Goal: Task Accomplishment & Management: Manage account settings

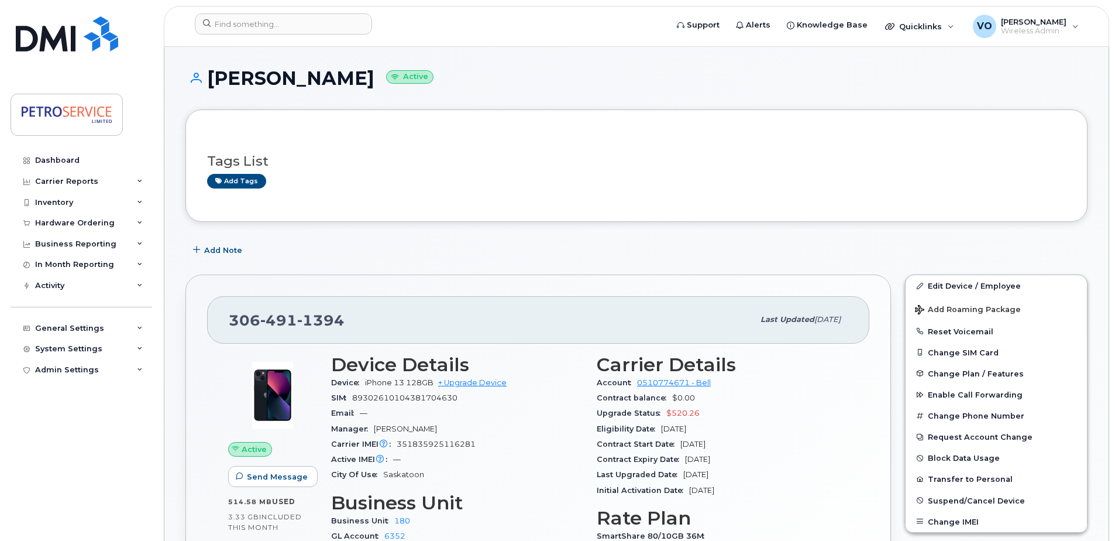
scroll to position [117, 0]
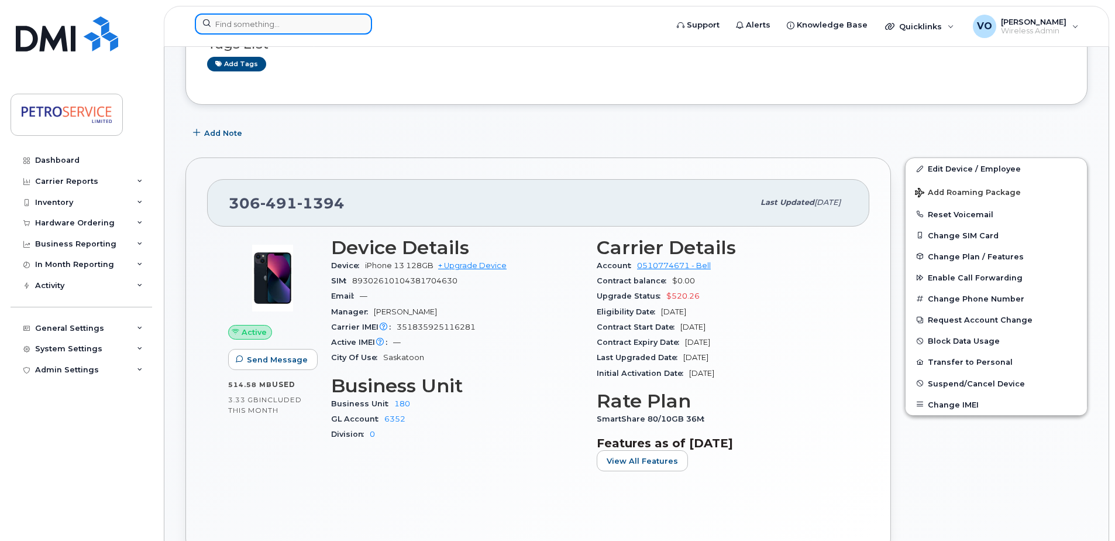
click at [262, 26] on input at bounding box center [283, 23] width 177 height 21
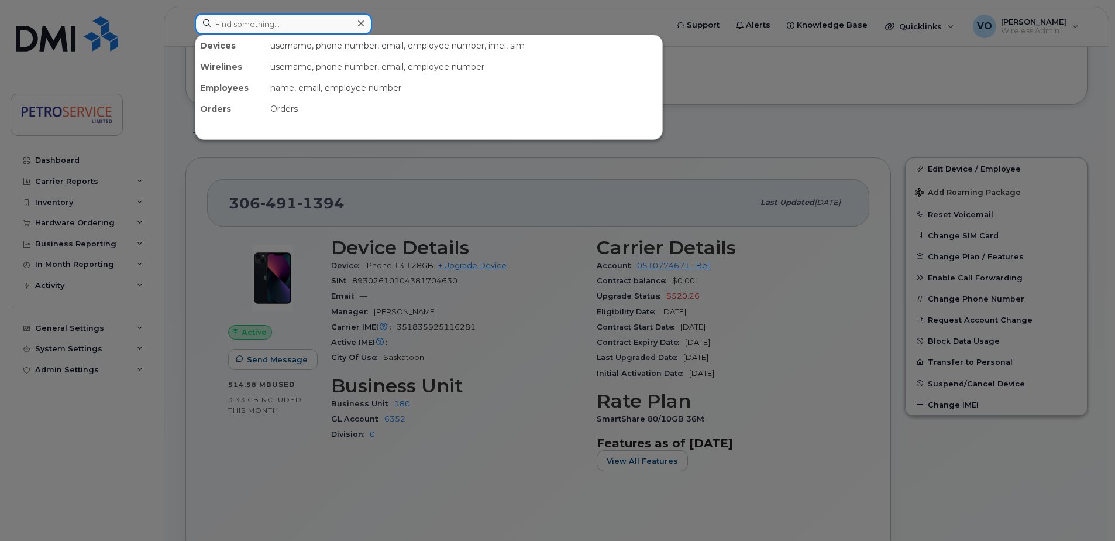
paste input "506-651-9390"
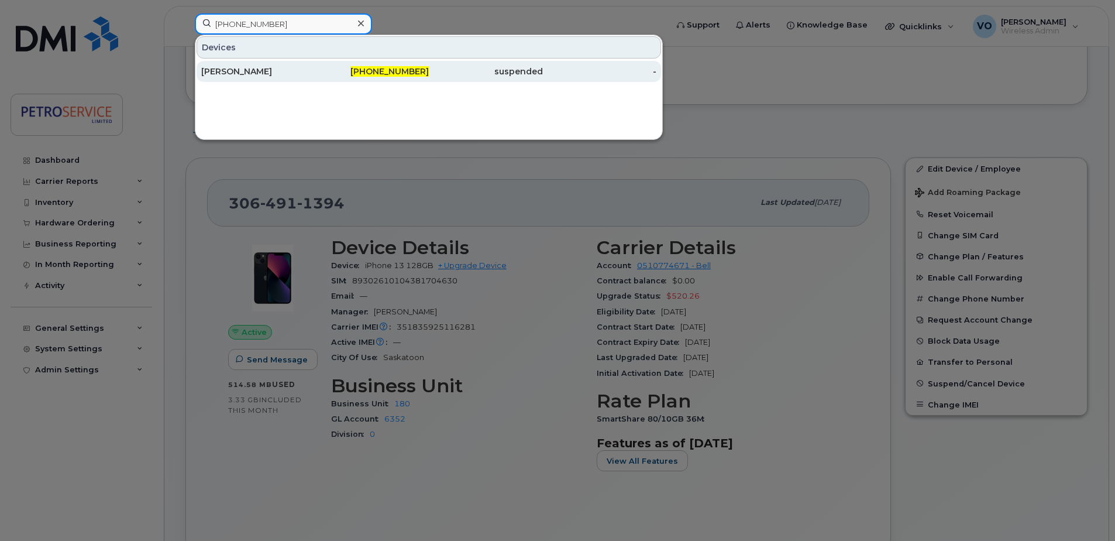
type input "506-651-9390"
click at [298, 67] on div "[PERSON_NAME]" at bounding box center [258, 72] width 114 height 12
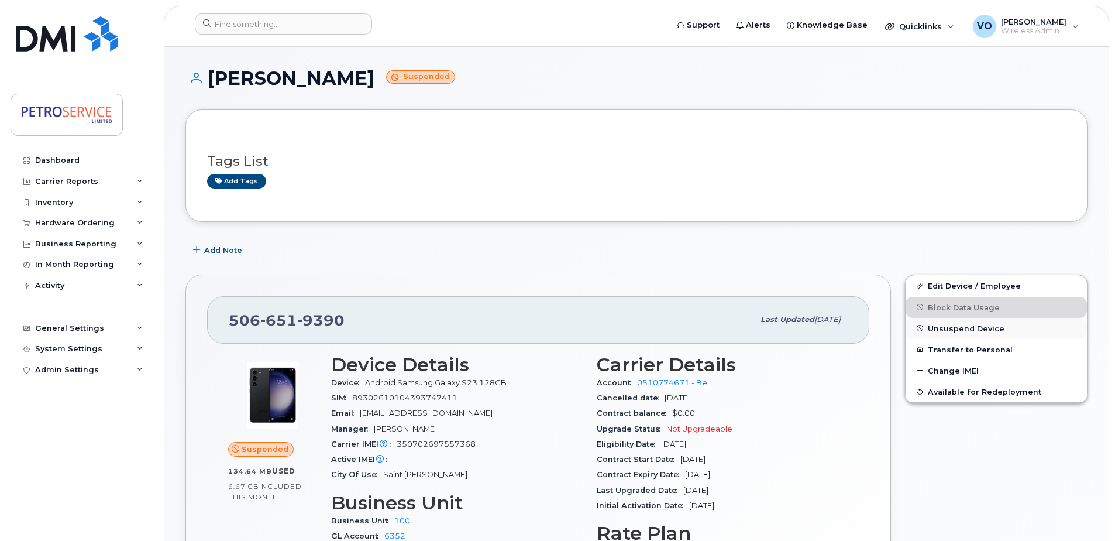
click at [967, 328] on span "Unsuspend Device" at bounding box center [966, 328] width 77 height 9
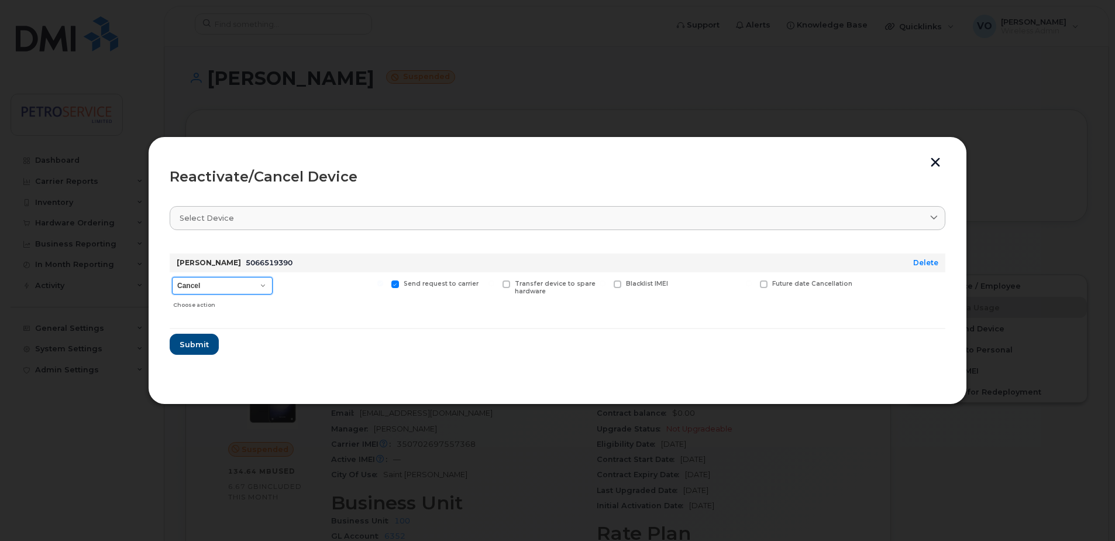
click at [264, 288] on select "Cancel Suspend - Extend Suspension Reactivate" at bounding box center [222, 286] width 101 height 18
click at [172, 277] on select "Cancel Suspend - Extend Suspension Reactivate" at bounding box center [222, 286] width 101 height 18
click at [236, 290] on select "Cancel Suspend - Extend Suspension Reactivate" at bounding box center [222, 286] width 101 height 18
select select "[object Object]"
click at [172, 277] on select "Cancel Suspend - Extend Suspension Reactivate" at bounding box center [222, 286] width 101 height 18
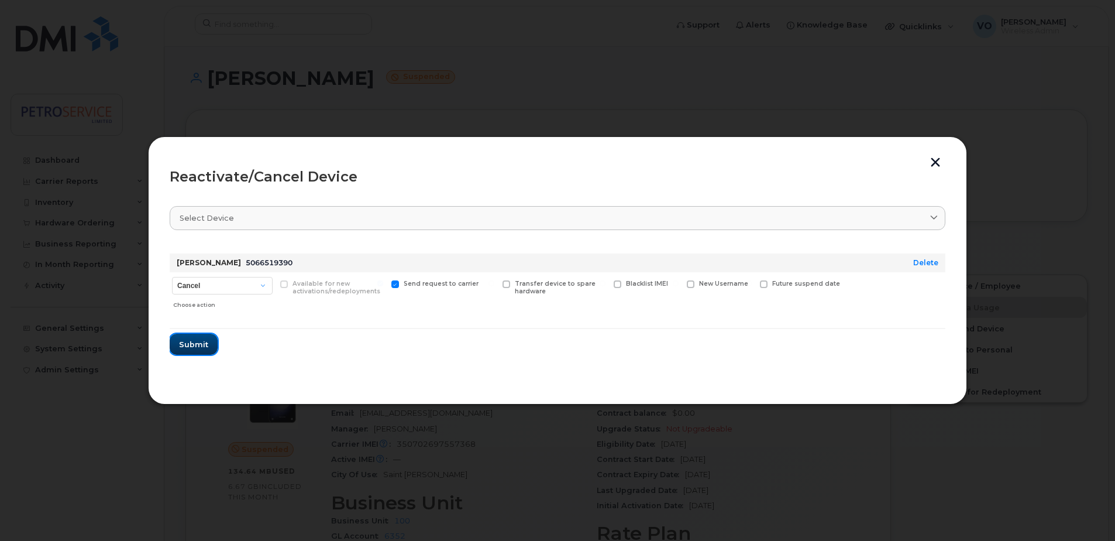
click at [197, 347] on span "Submit" at bounding box center [193, 344] width 29 height 11
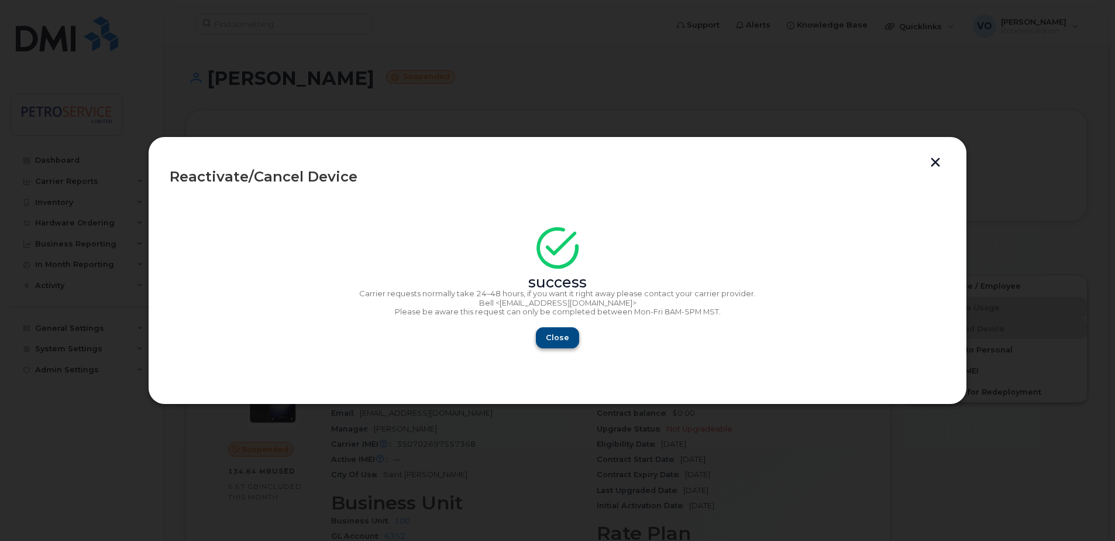
drag, startPoint x: 587, startPoint y: 332, endPoint x: 574, endPoint y: 332, distance: 13.5
click at [585, 332] on div "Close" at bounding box center [558, 337] width 776 height 21
click at [566, 334] on span "Close" at bounding box center [557, 337] width 23 height 11
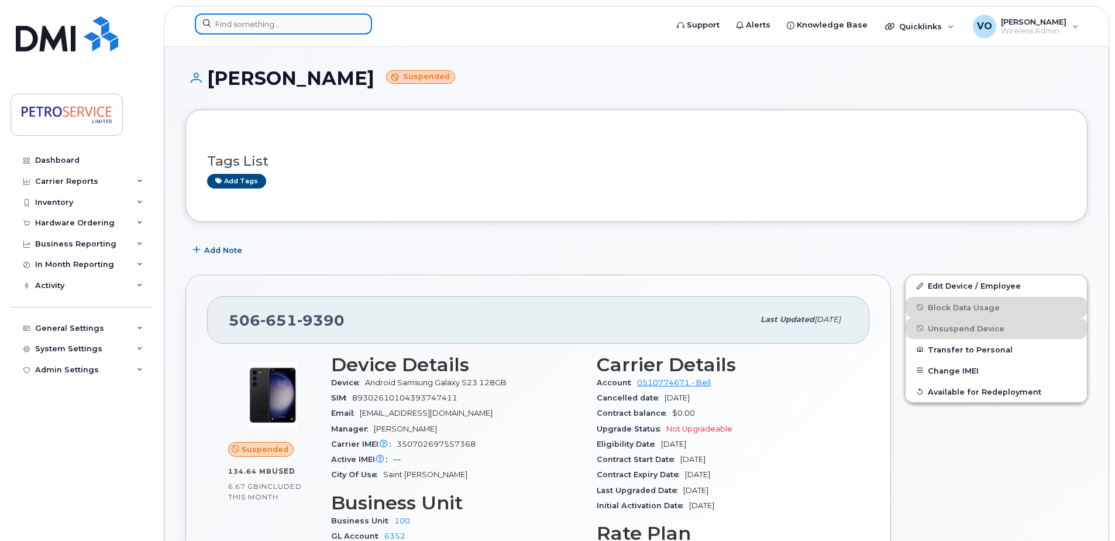
click at [227, 28] on input at bounding box center [283, 23] width 177 height 21
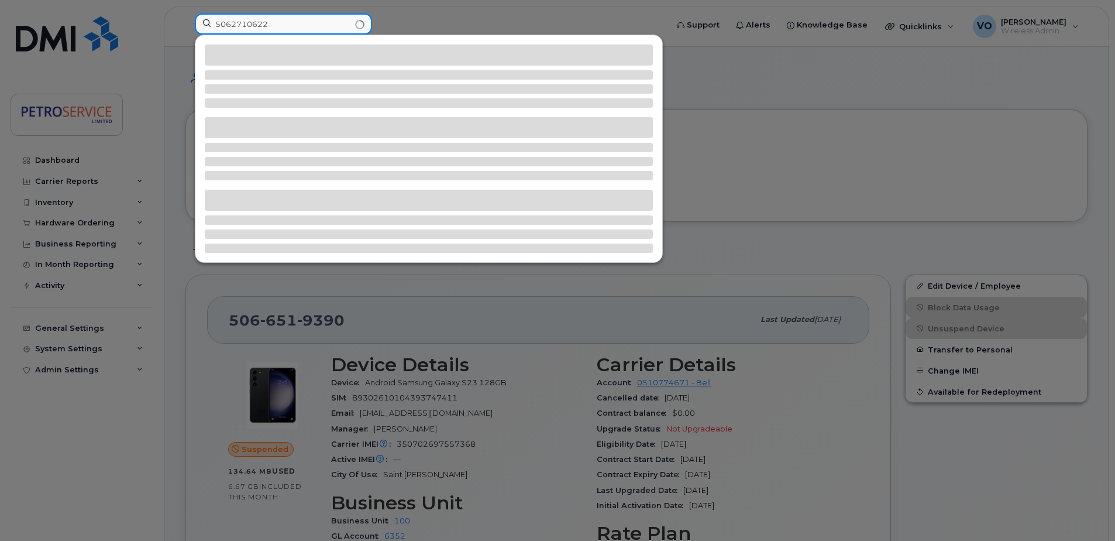
type input "5062710622"
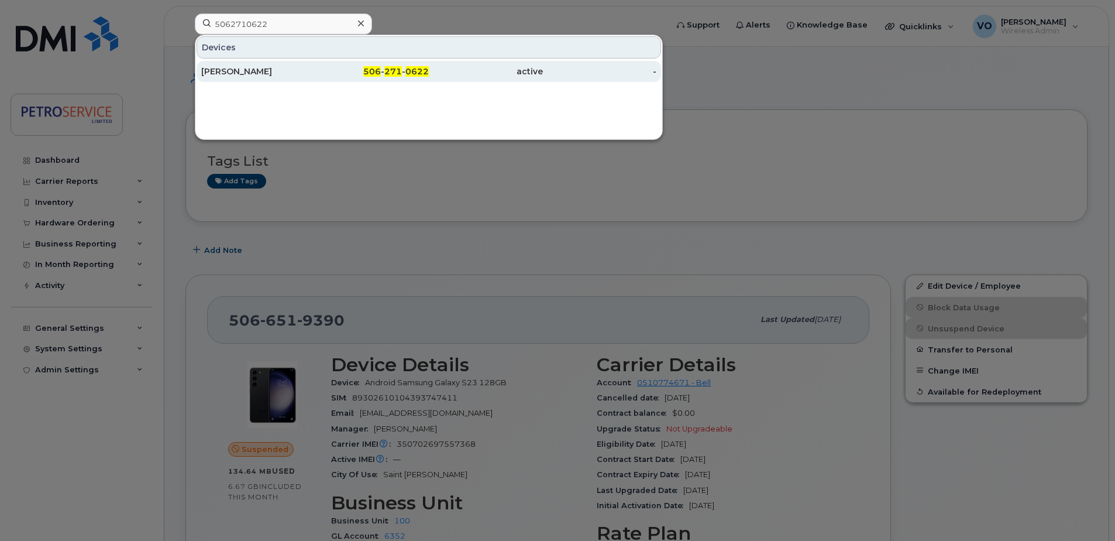
click at [298, 71] on div "Olena Vasylyeva" at bounding box center [258, 72] width 114 height 12
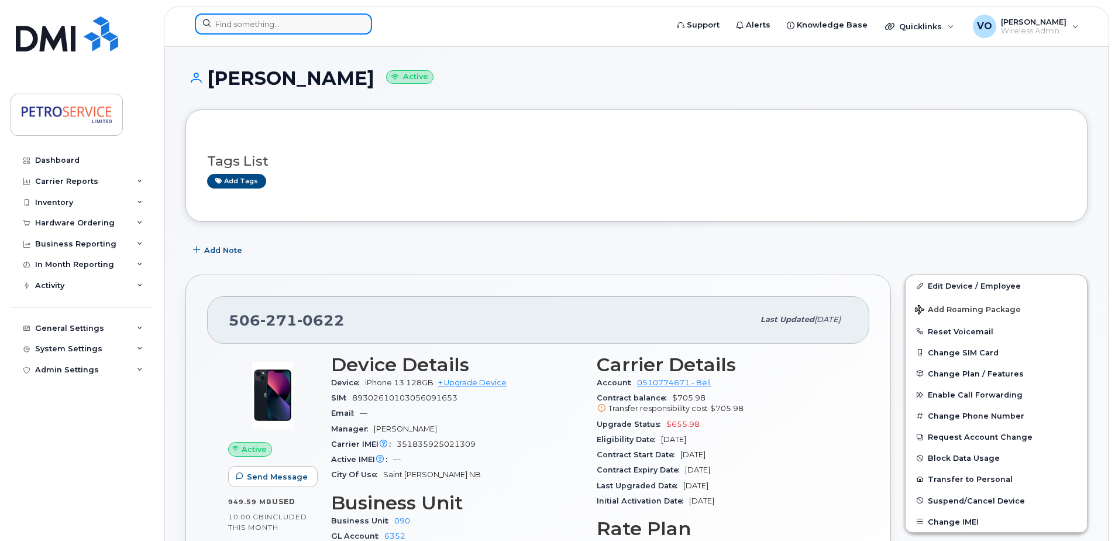
drag, startPoint x: 256, startPoint y: 32, endPoint x: 253, endPoint y: 26, distance: 6.5
click at [254, 27] on input at bounding box center [283, 23] width 177 height 21
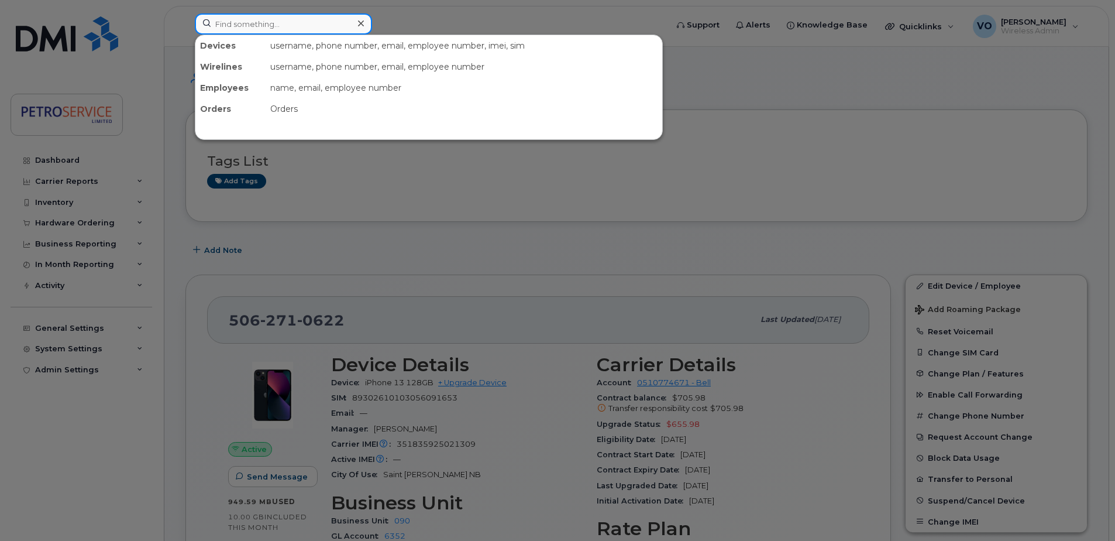
paste input "[PHONE_NUMBER]"
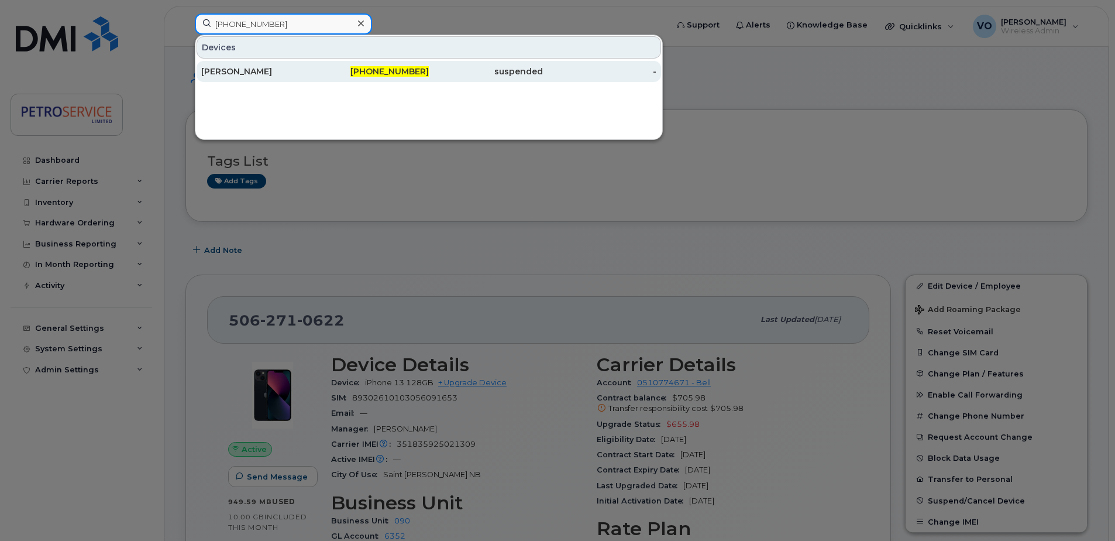
type input "[PHONE_NUMBER]"
click at [287, 71] on div "[PERSON_NAME]" at bounding box center [258, 72] width 114 height 12
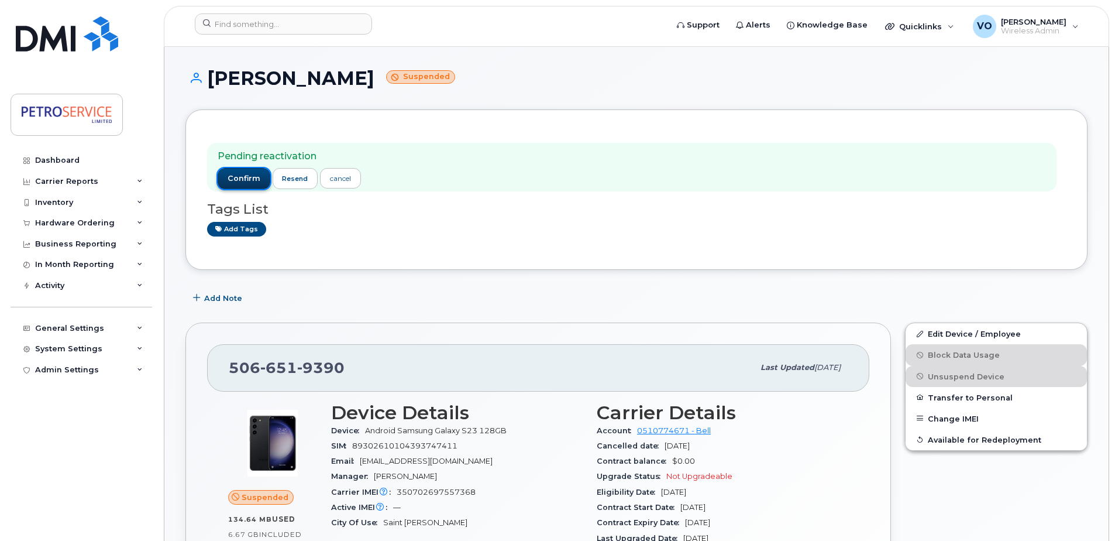
click at [243, 180] on span "confirm" at bounding box center [244, 178] width 33 height 11
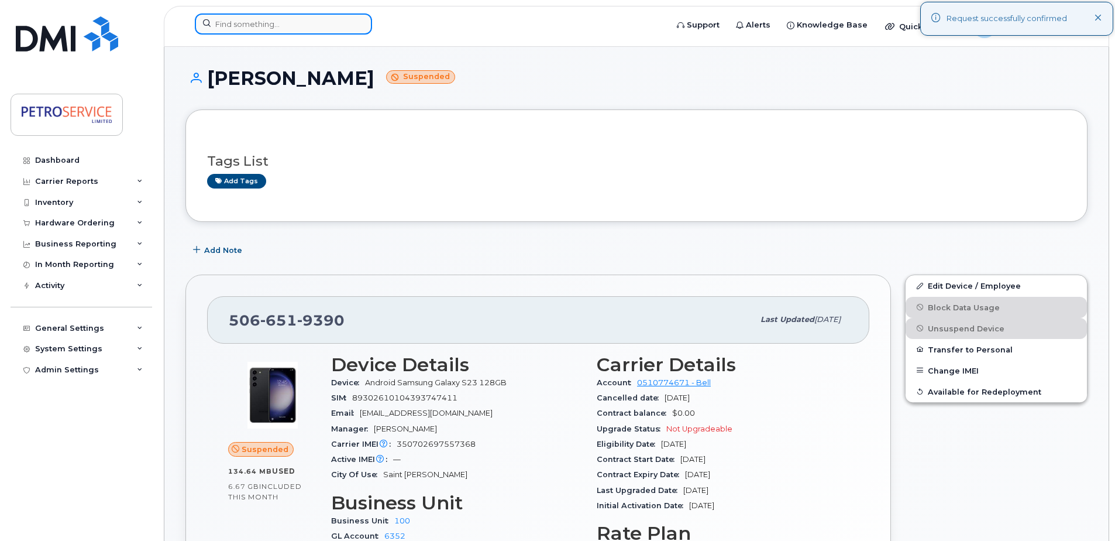
click at [243, 25] on input at bounding box center [283, 23] width 177 height 21
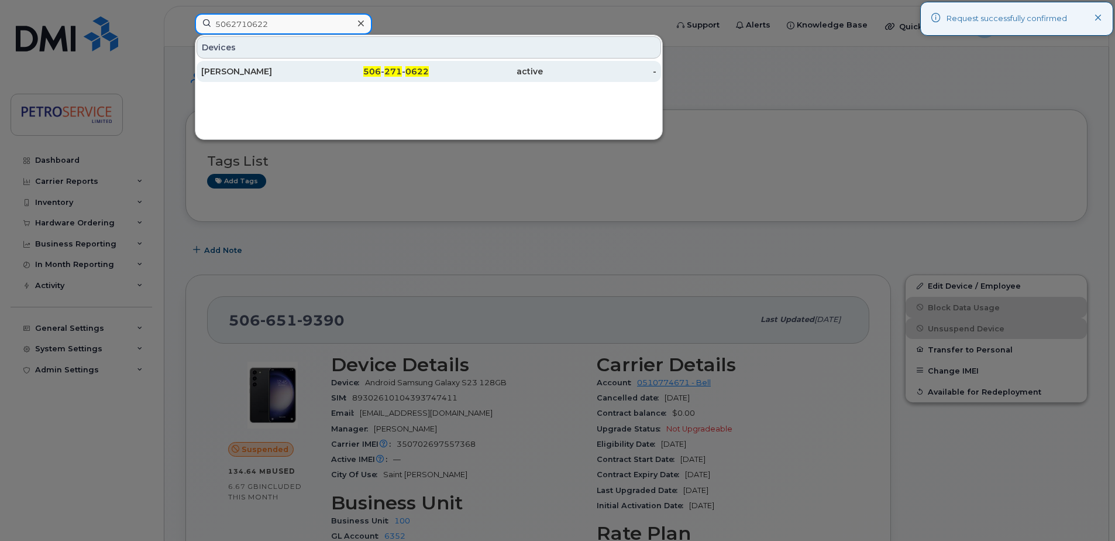
type input "5062710622"
click at [265, 69] on div "Olena Vasylyeva" at bounding box center [258, 72] width 114 height 12
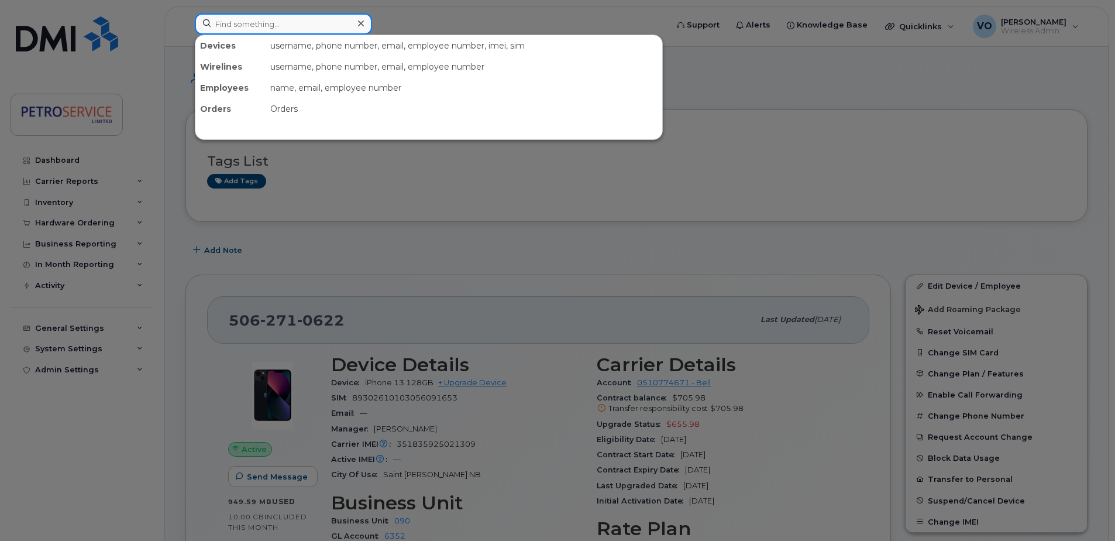
click at [227, 20] on input at bounding box center [283, 23] width 177 height 21
paste input "[PHONE_NUMBER]"
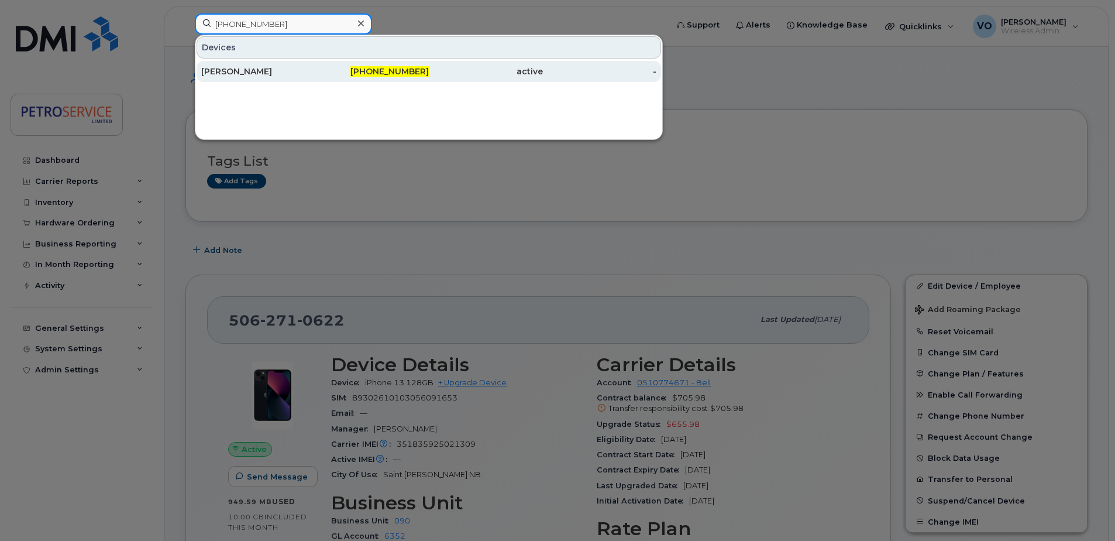
type input "506-651-9390"
click at [256, 70] on div "Ryan Dalton" at bounding box center [258, 72] width 114 height 12
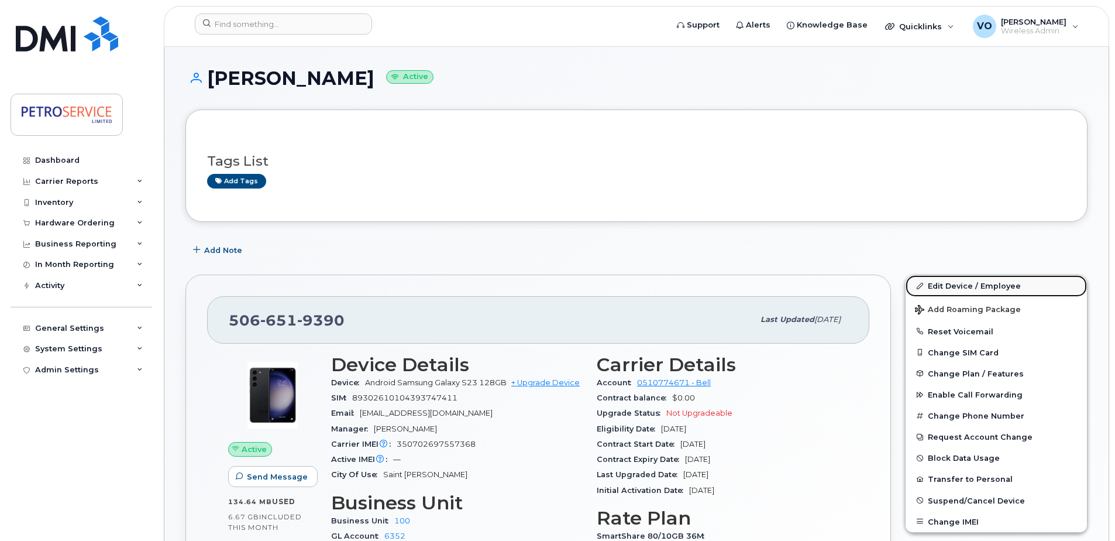
click at [972, 281] on link "Edit Device / Employee" at bounding box center [996, 285] width 181 height 21
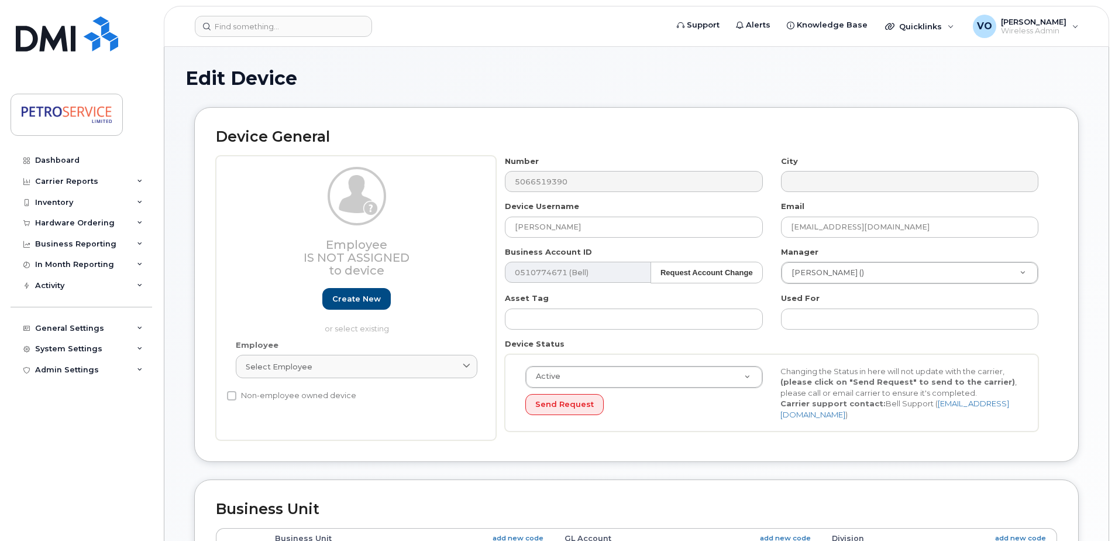
select select "4468789"
select select "4468800"
drag, startPoint x: 582, startPoint y: 226, endPoint x: 346, endPoint y: 206, distance: 237.3
click at [346, 206] on div "Employee Is not assigned to device Create new or select existing Employee Selec…" at bounding box center [636, 298] width 841 height 285
type input "[PERSON_NAME]"
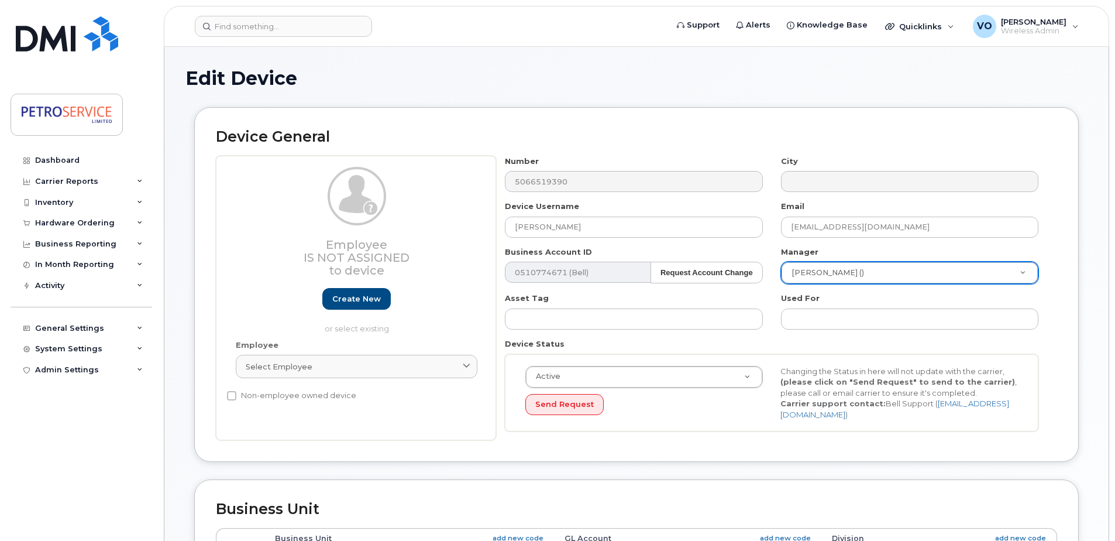
drag, startPoint x: 912, startPoint y: 229, endPoint x: 683, endPoint y: 208, distance: 230.3
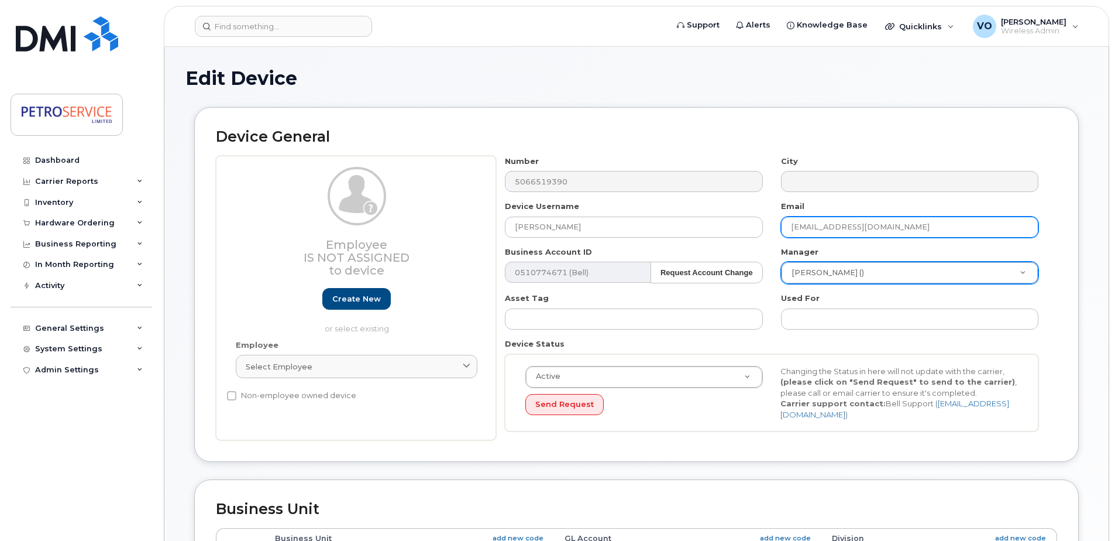
drag, startPoint x: 917, startPoint y: 224, endPoint x: 573, endPoint y: 216, distance: 343.6
click at [573, 216] on div "Number 5066519390 City Device Username Michael Duguay Email daltonr@petroservic…" at bounding box center [772, 298] width 552 height 285
paste input "506-651-9390"
drag, startPoint x: 874, startPoint y: 225, endPoint x: 716, endPoint y: 213, distance: 157.9
click at [716, 213] on div "Number 5066519390 City Device Username Michael Duguay Email 506-651-9390 Busine…" at bounding box center [772, 298] width 552 height 285
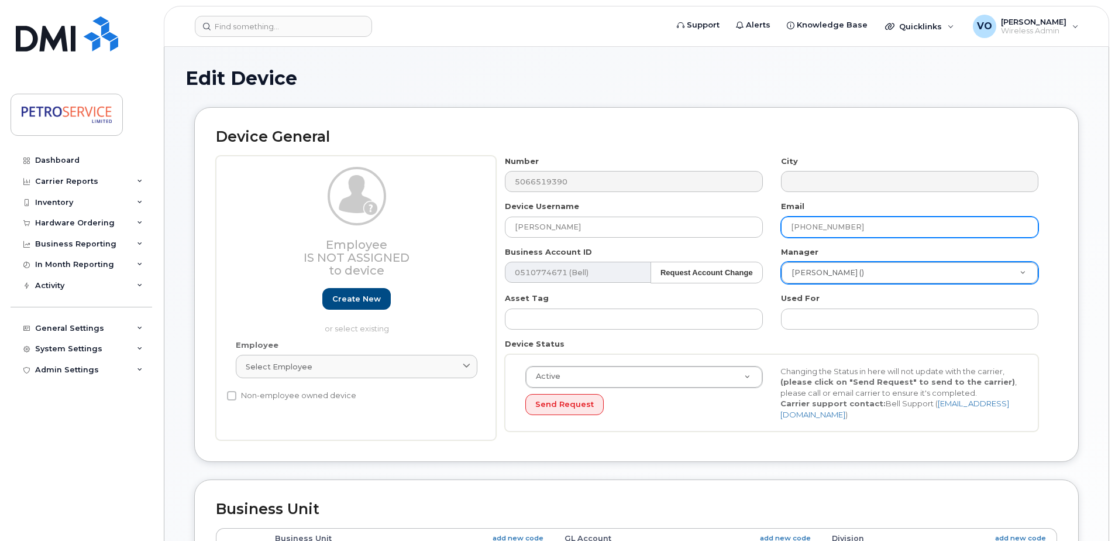
paste input "duguaym@petroservice.com"
type input "duguaym@petroservice.com"
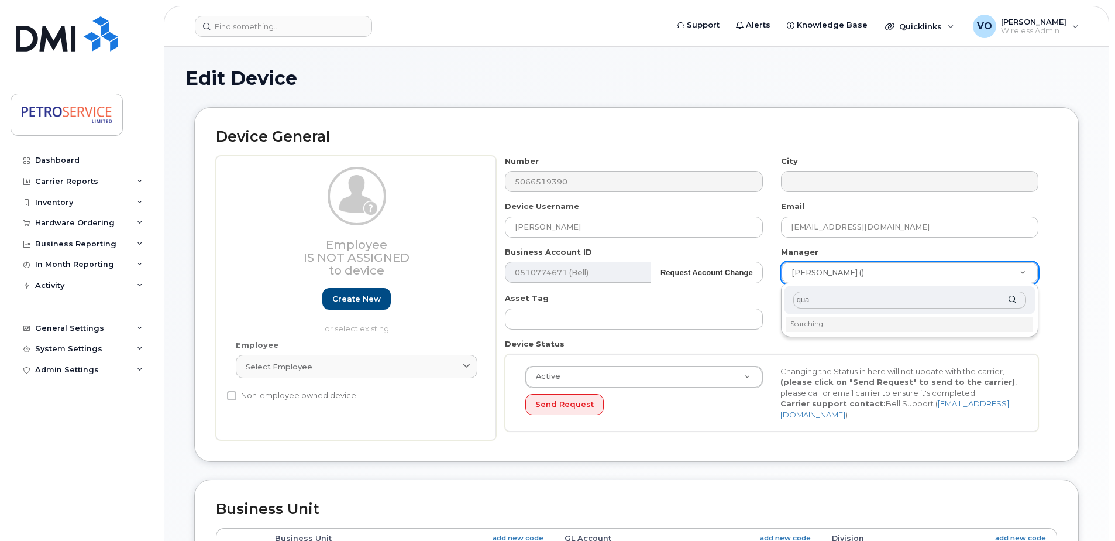
type input "qua"
type input "2751319"
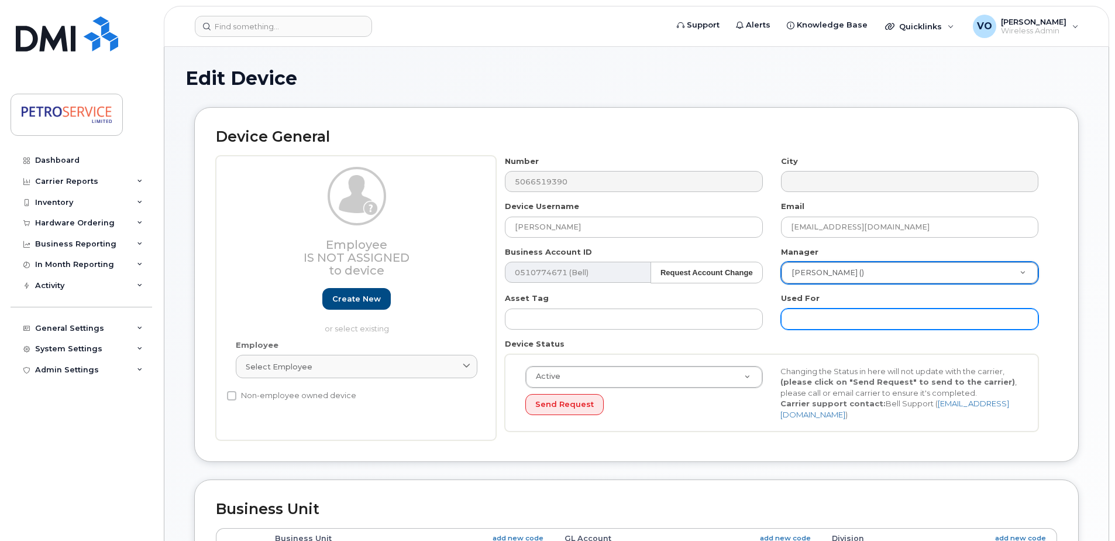
scroll to position [59, 0]
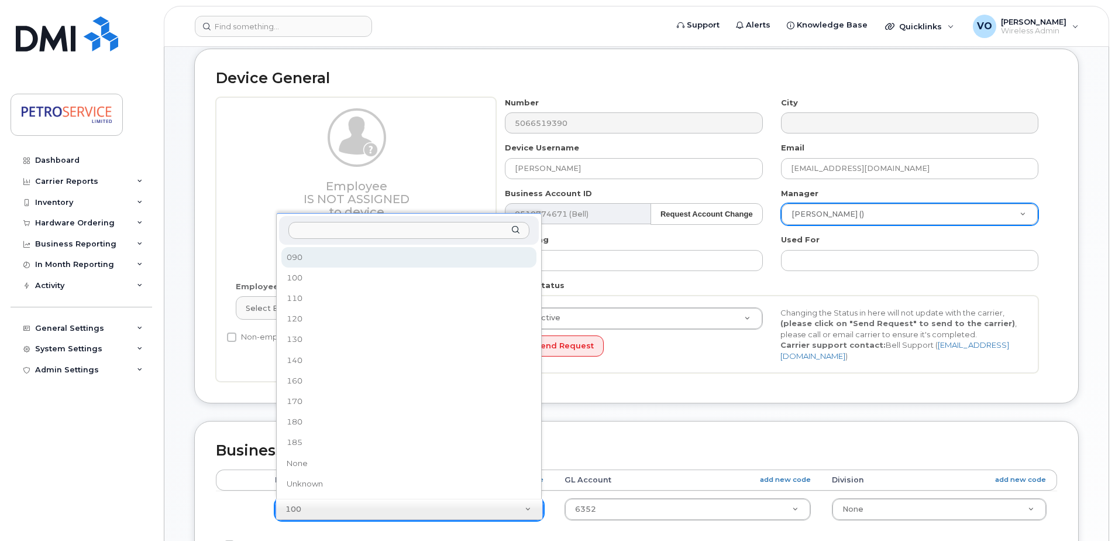
select select "4468793"
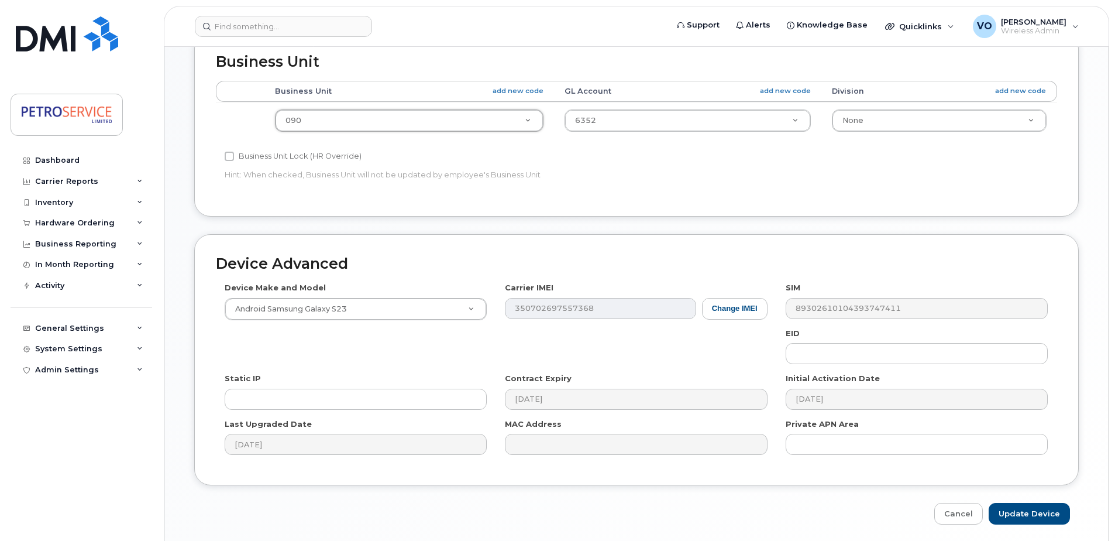
scroll to position [489, 0]
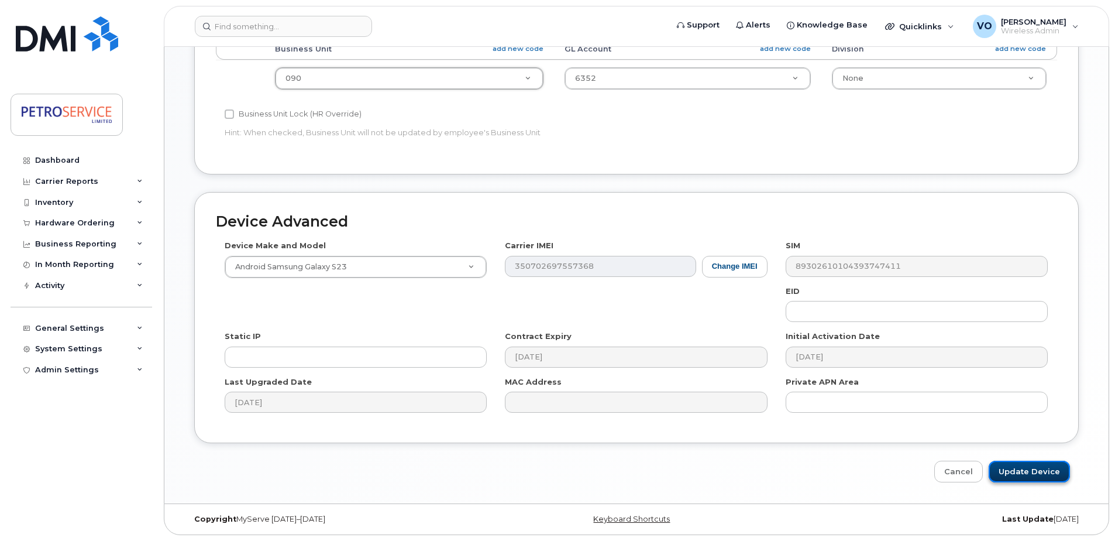
click at [1027, 475] on input "Update Device" at bounding box center [1029, 471] width 81 height 22
type input "Saving..."
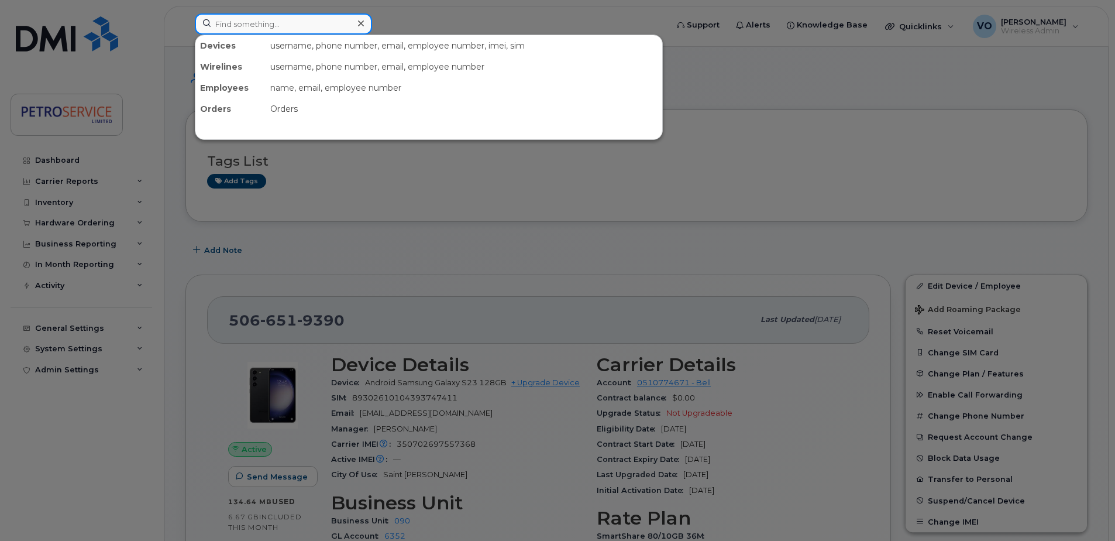
click at [258, 19] on input at bounding box center [283, 23] width 177 height 21
paste input "306-216-6986"
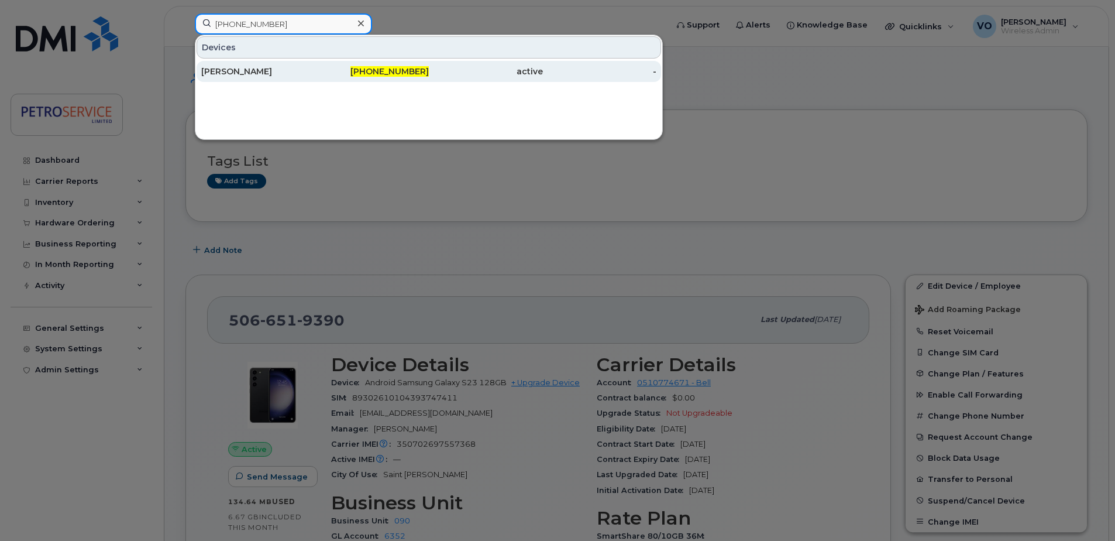
type input "[PHONE_NUMBER]"
click at [321, 61] on div "[PHONE_NUMBER]" at bounding box center [372, 71] width 114 height 21
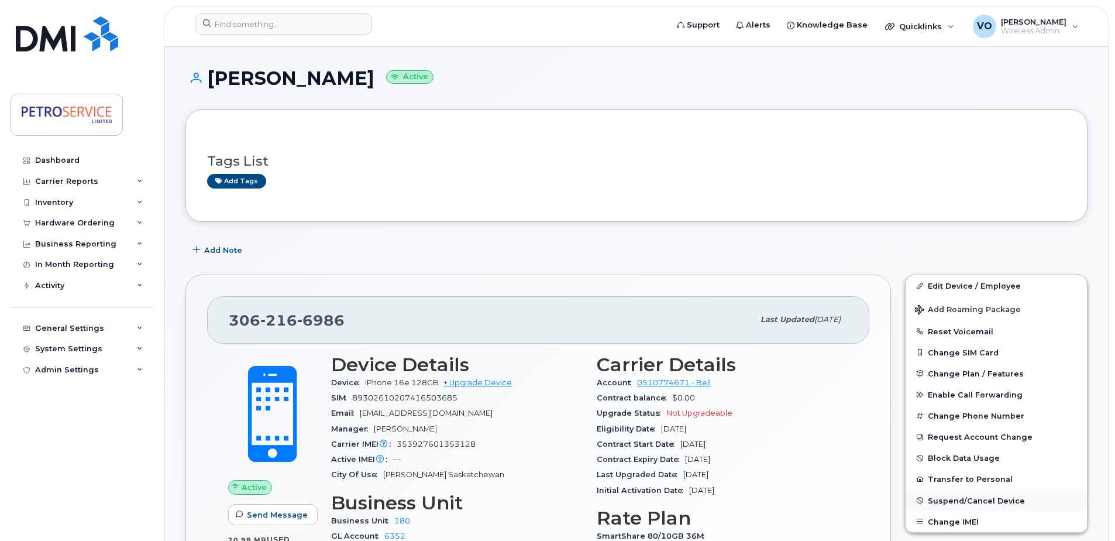
click at [946, 492] on button "Suspend/Cancel Device" at bounding box center [996, 500] width 181 height 21
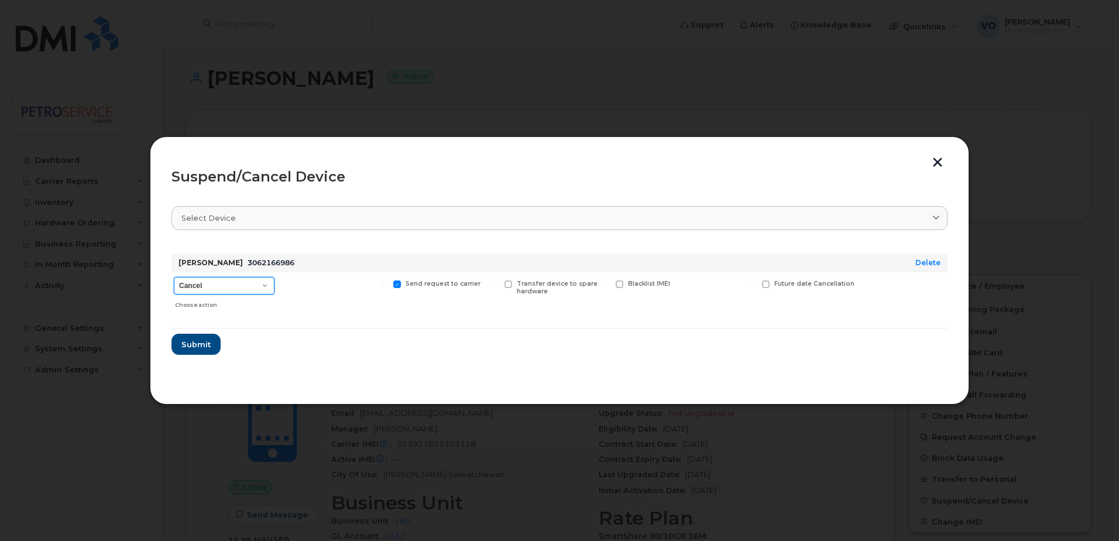
click at [267, 286] on select "Cancel Suspend - Extend Suspension Suspend - Reduced Rate Suspend - Full Rate S…" at bounding box center [224, 286] width 101 height 18
select select "[object Object]"
click at [174, 277] on select "Cancel Suspend - Extend Suspension Suspend - Reduced Rate Suspend - Full Rate S…" at bounding box center [224, 286] width 101 height 18
click at [185, 348] on span "Submit" at bounding box center [195, 344] width 29 height 11
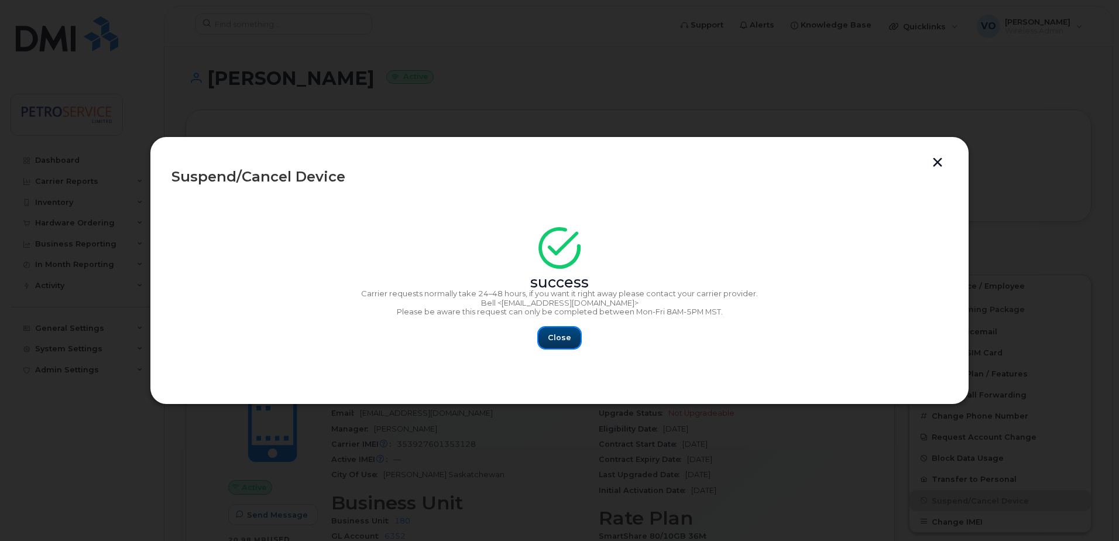
click at [561, 343] on span "Close" at bounding box center [559, 337] width 23 height 11
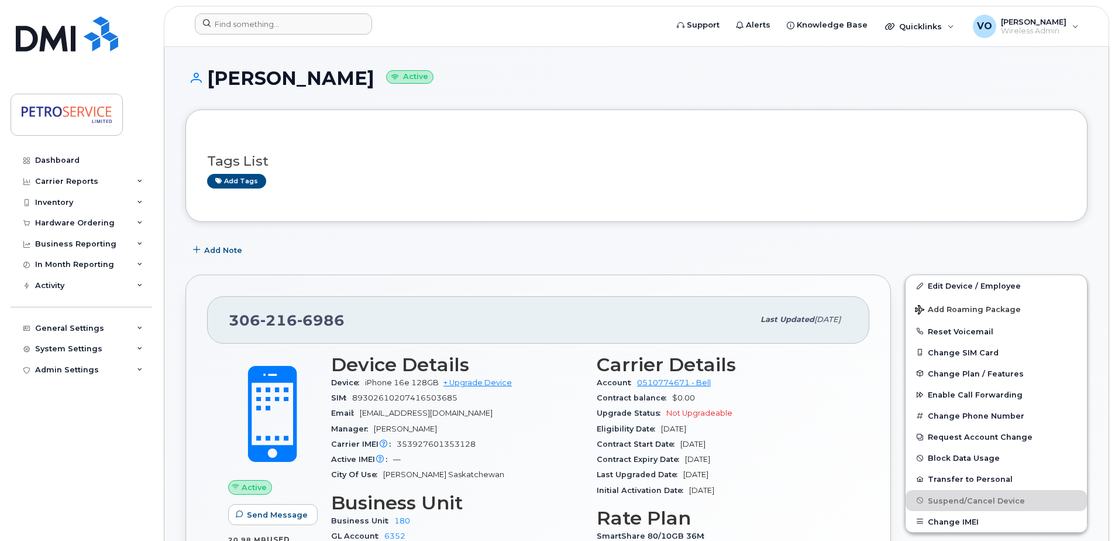
click at [281, 37] on div at bounding box center [426, 26] width 483 height 26
click at [278, 26] on input at bounding box center [283, 23] width 177 height 21
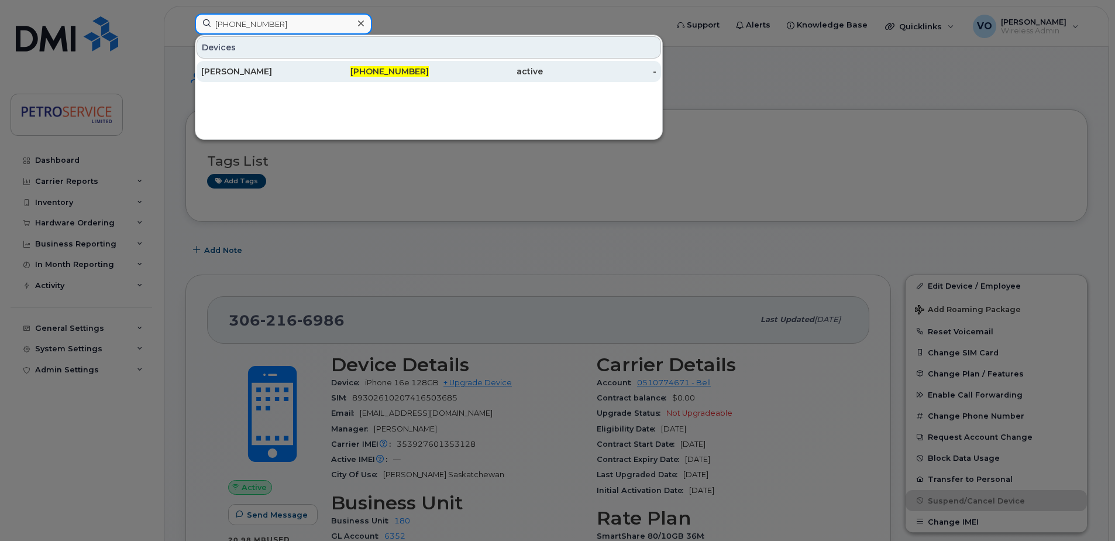
type input "506-271-0622"
click at [319, 71] on div "506-271-0622" at bounding box center [372, 72] width 114 height 12
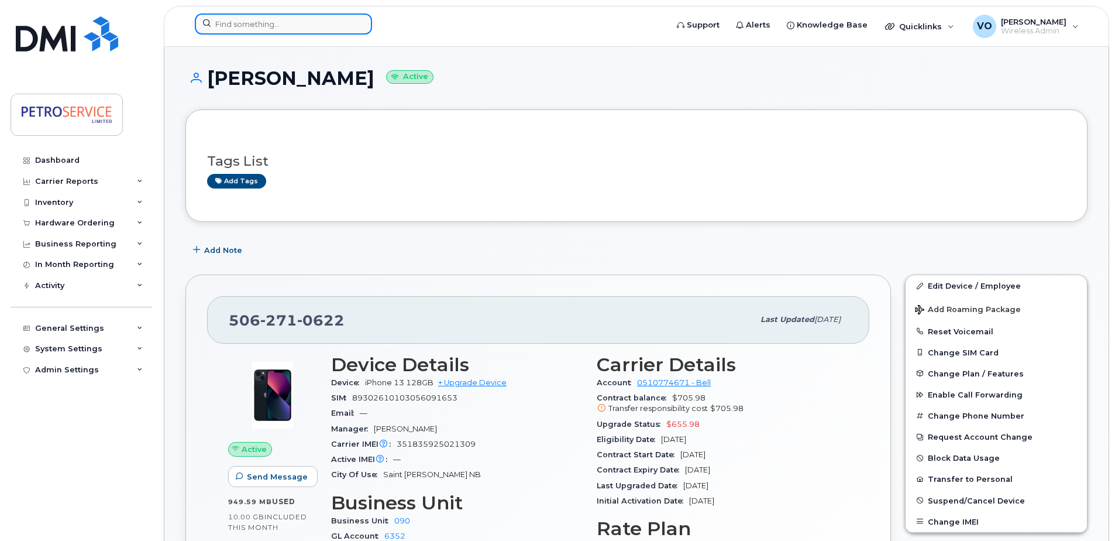
click at [235, 23] on input at bounding box center [283, 23] width 177 height 21
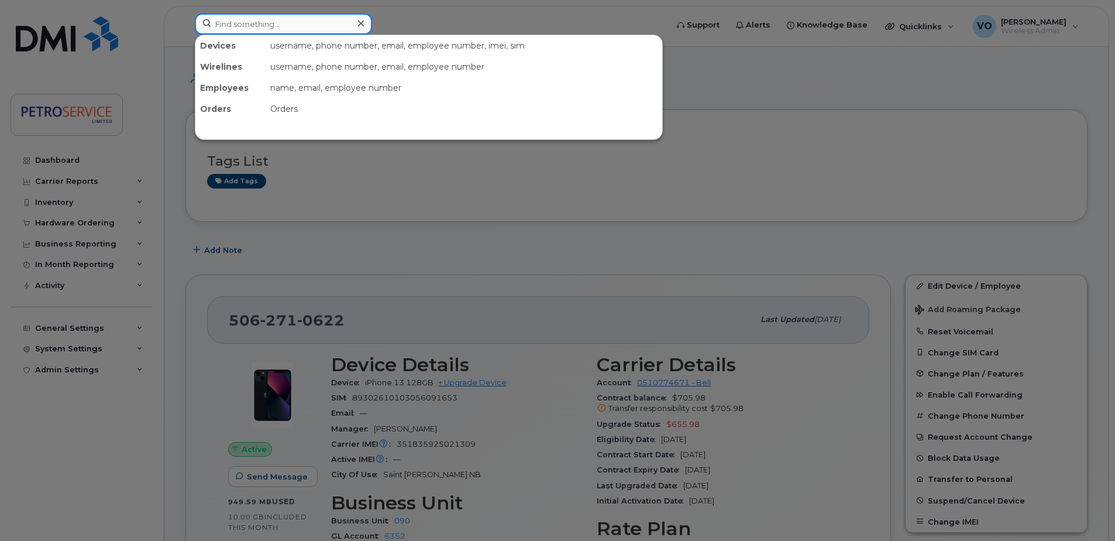
paste input "[PHONE_NUMBER]"
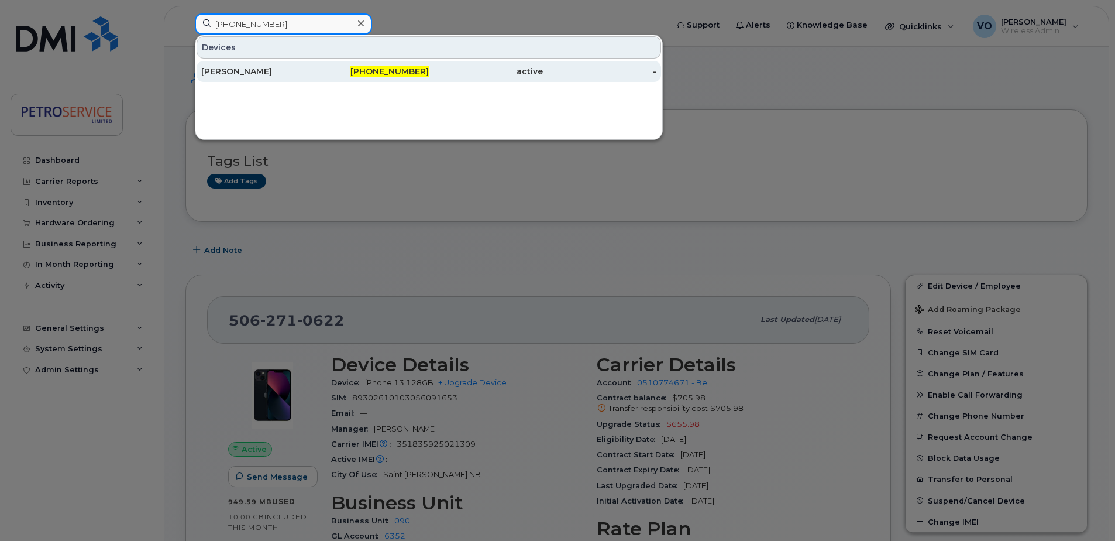
type input "[PHONE_NUMBER]"
click at [281, 70] on div "[PERSON_NAME]" at bounding box center [258, 72] width 114 height 12
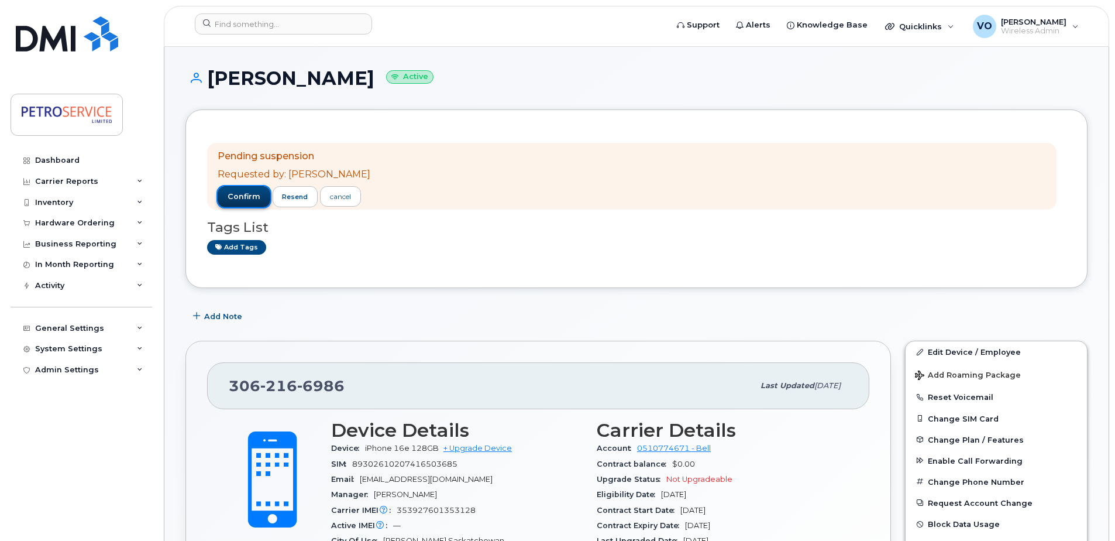
click at [237, 193] on span "confirm" at bounding box center [244, 196] width 33 height 11
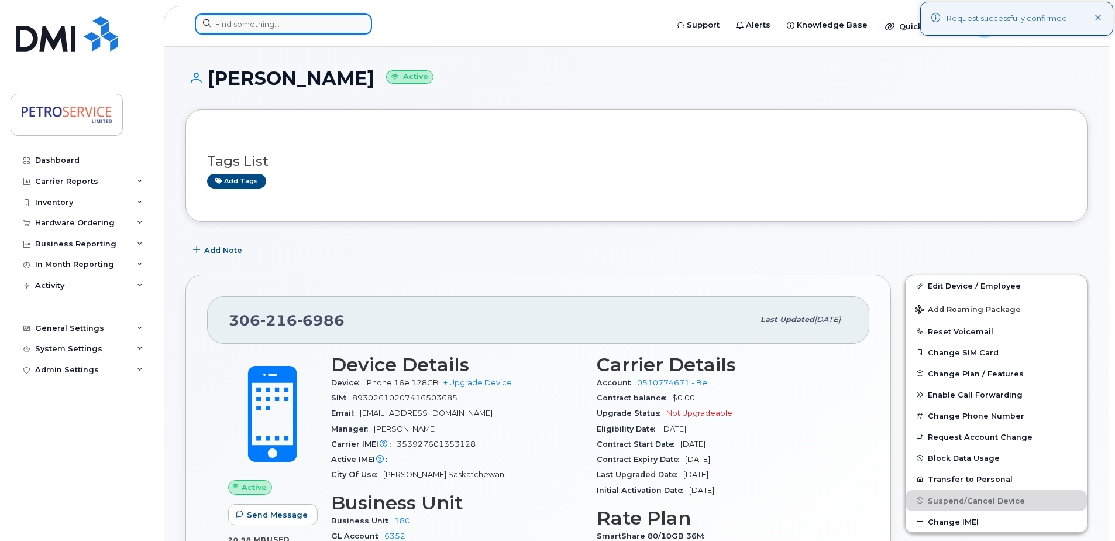
click at [259, 23] on input at bounding box center [283, 23] width 177 height 21
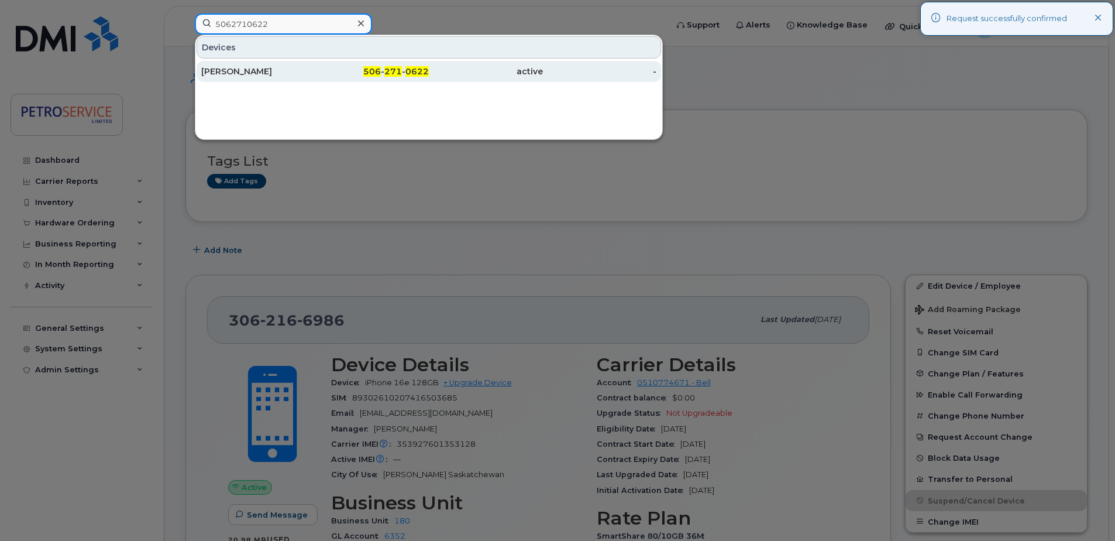
type input "5062710622"
click at [280, 65] on div "Olena Vasylyeva" at bounding box center [258, 71] width 114 height 21
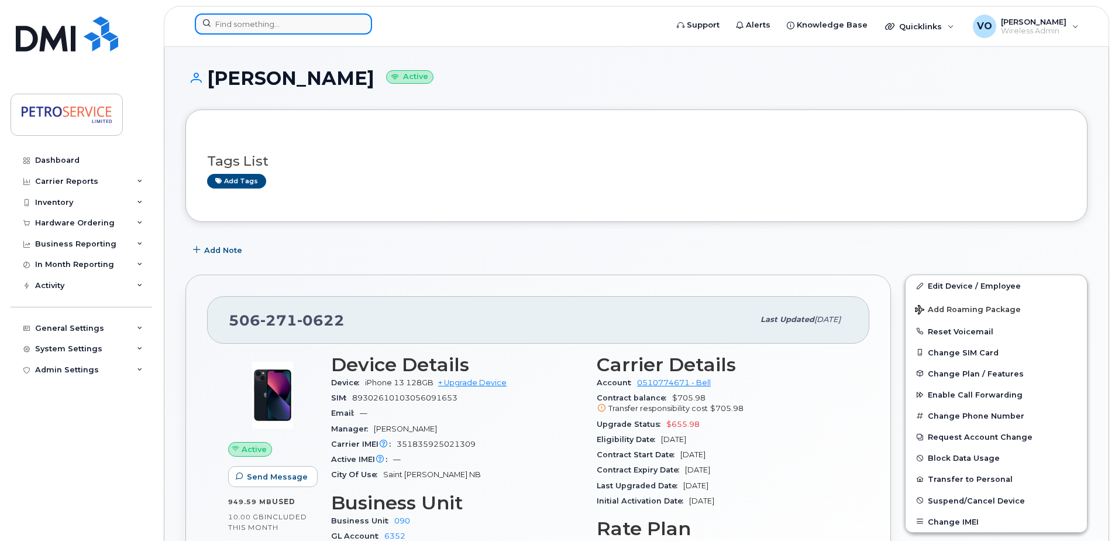
click at [240, 27] on input at bounding box center [283, 23] width 177 height 21
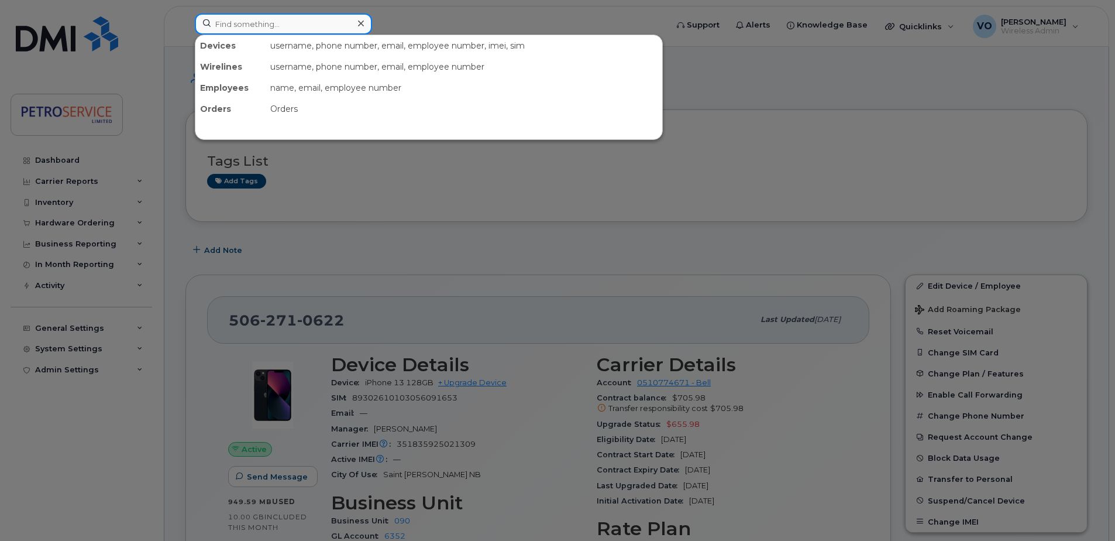
paste input "[PHONE_NUMBER]"
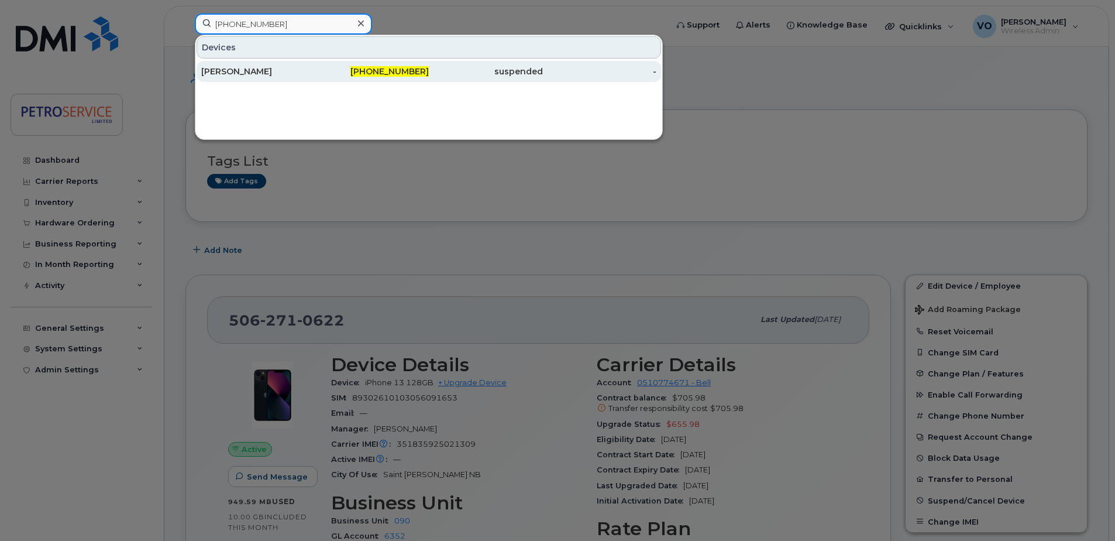
type input "306-216-6986"
click at [260, 67] on div "[PERSON_NAME]" at bounding box center [258, 72] width 114 height 12
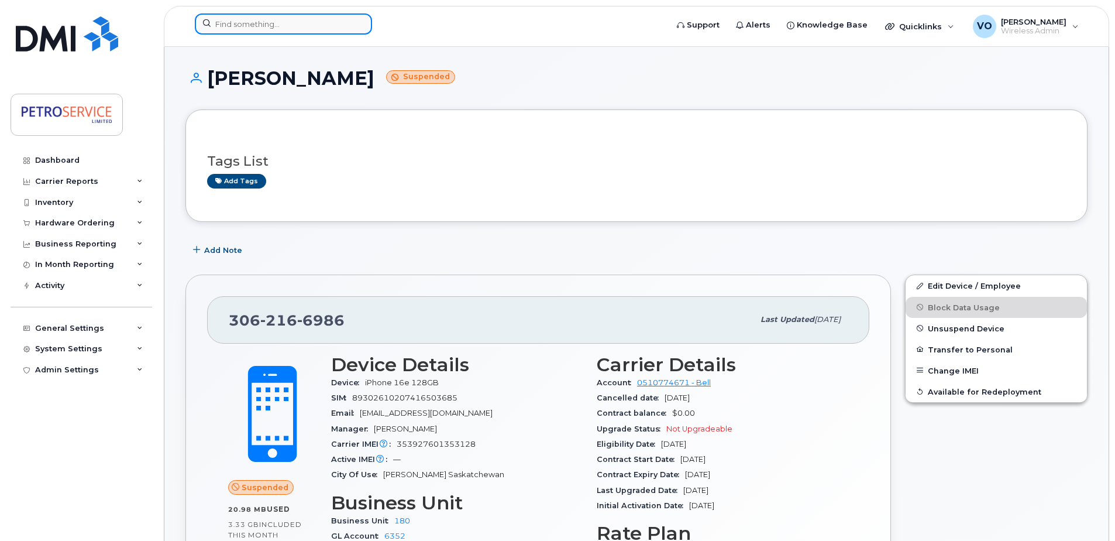
click at [248, 15] on input at bounding box center [283, 23] width 177 height 21
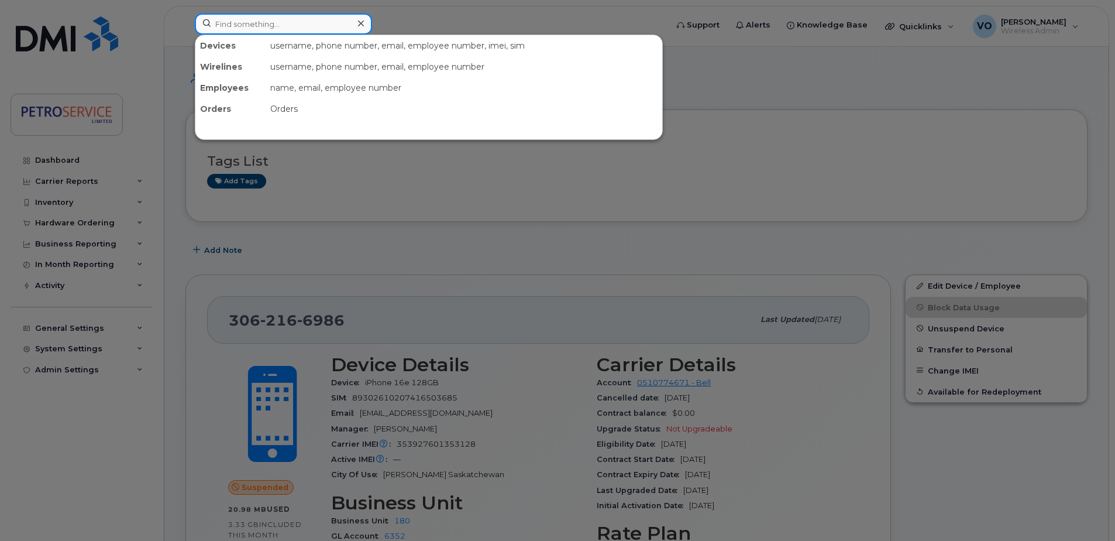
paste input "[PHONE_NUMBER]"
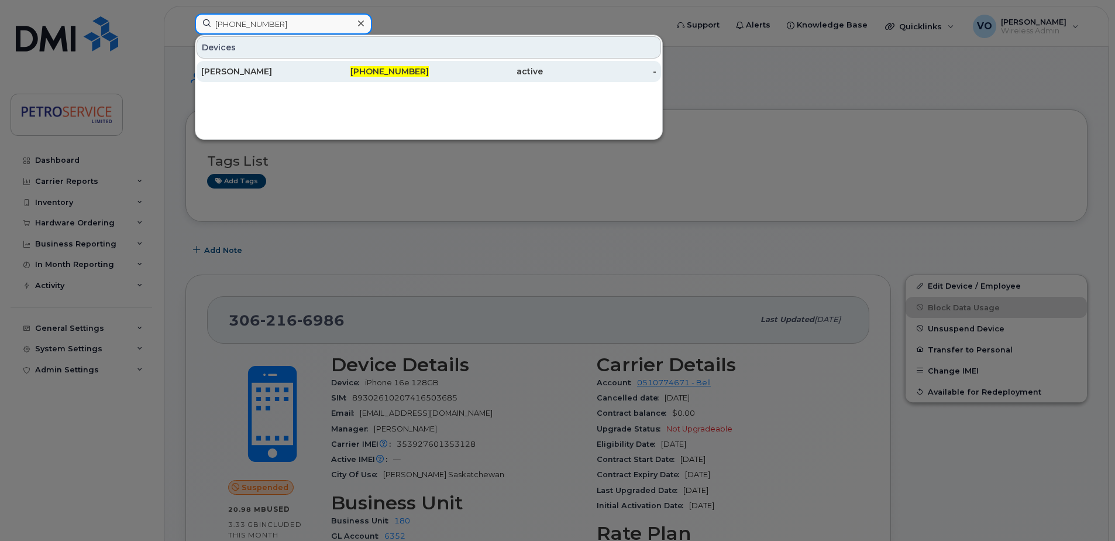
type input "[PHONE_NUMBER]"
click at [300, 70] on div "[PERSON_NAME]" at bounding box center [258, 72] width 114 height 12
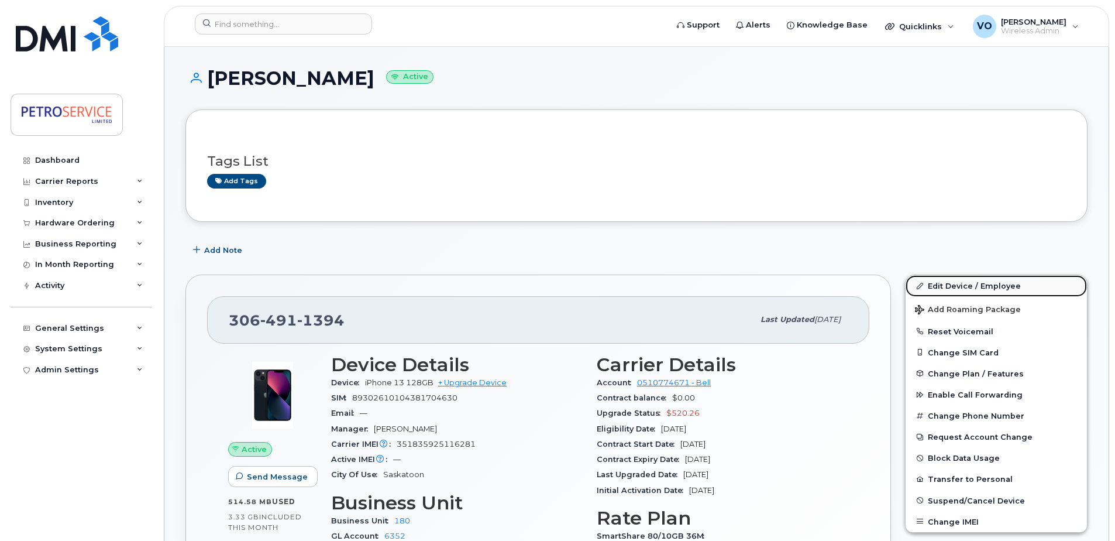
click at [980, 279] on link "Edit Device / Employee" at bounding box center [996, 285] width 181 height 21
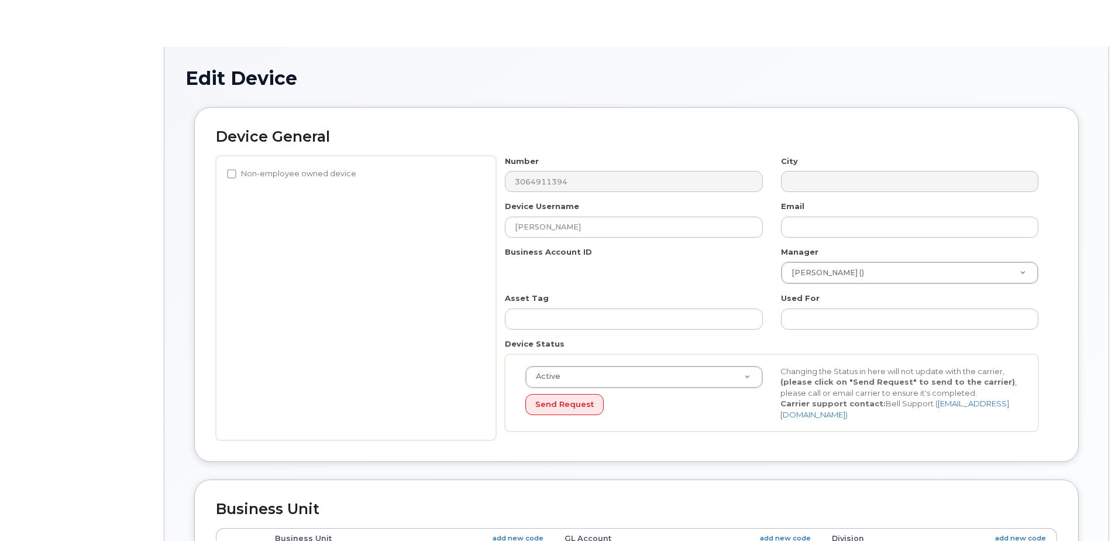
select select "4468790"
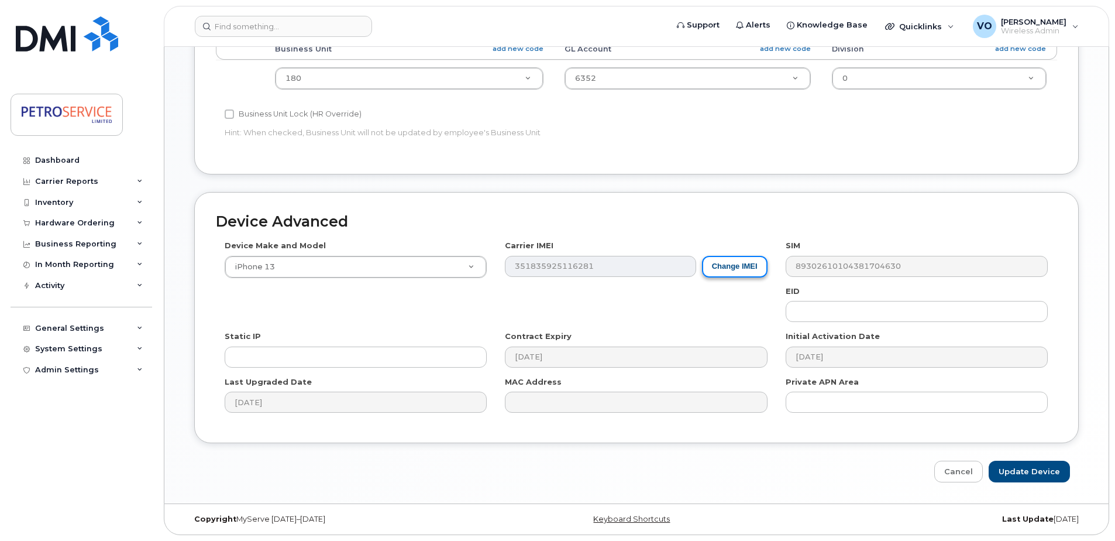
click at [730, 267] on button "Change IMEI" at bounding box center [735, 267] width 66 height 22
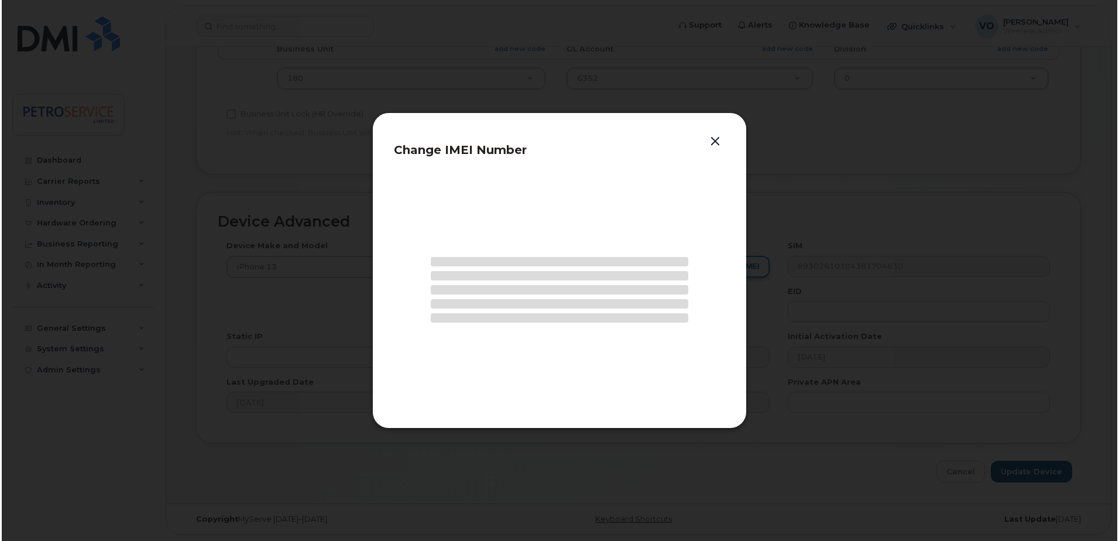
scroll to position [484, 0]
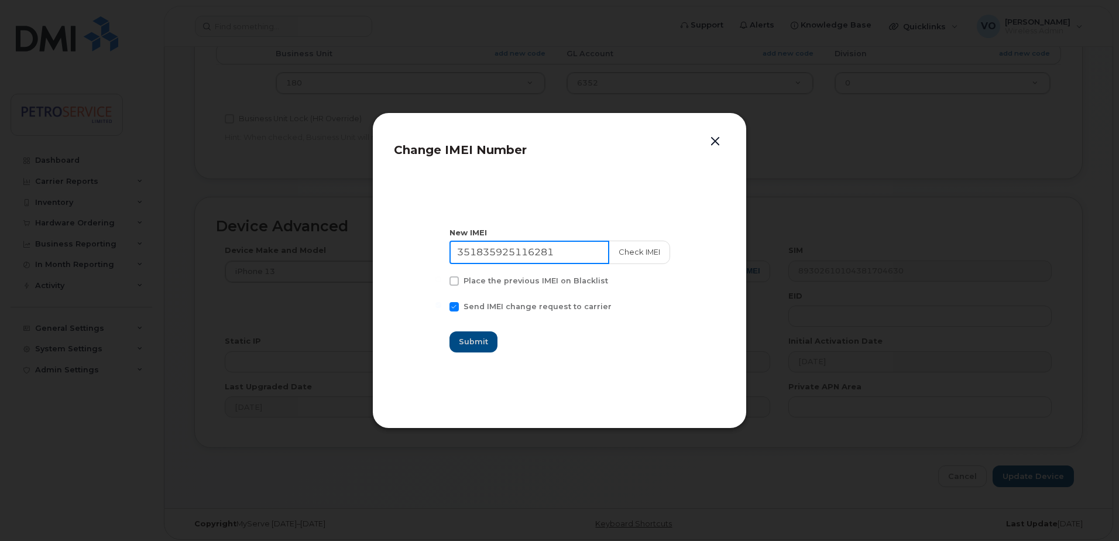
drag, startPoint x: 569, startPoint y: 248, endPoint x: 139, endPoint y: 232, distance: 431.0
click at [139, 232] on div "Change IMEI Number New IMEI 351835925116281 Check IMEI Place the previous IMEI …" at bounding box center [559, 270] width 1119 height 541
paste input "4216330918198"
type input "354216330918198"
click at [652, 245] on button "Check IMEI" at bounding box center [638, 251] width 61 height 23
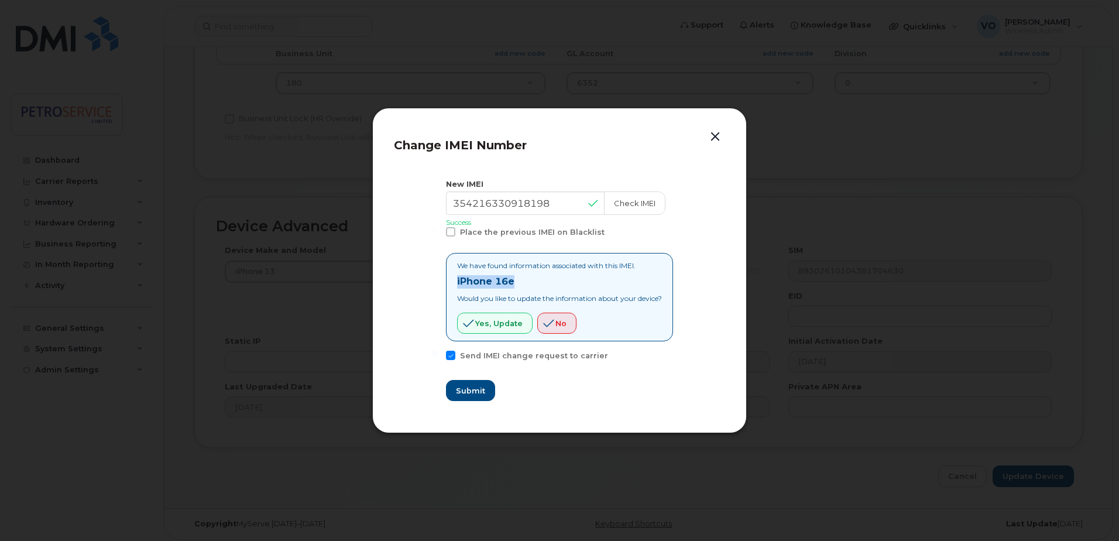
drag, startPoint x: 527, startPoint y: 276, endPoint x: 427, endPoint y: 279, distance: 100.1
click at [427, 279] on section "New IMEI 354216330918198 Check IMEI Success Place the previous IMEI on Blacklis…" at bounding box center [559, 290] width 331 height 244
copy strong "iPhone 16e"
click at [487, 327] on span "Yes, update" at bounding box center [498, 323] width 47 height 11
click at [467, 391] on span "Submit" at bounding box center [469, 390] width 29 height 11
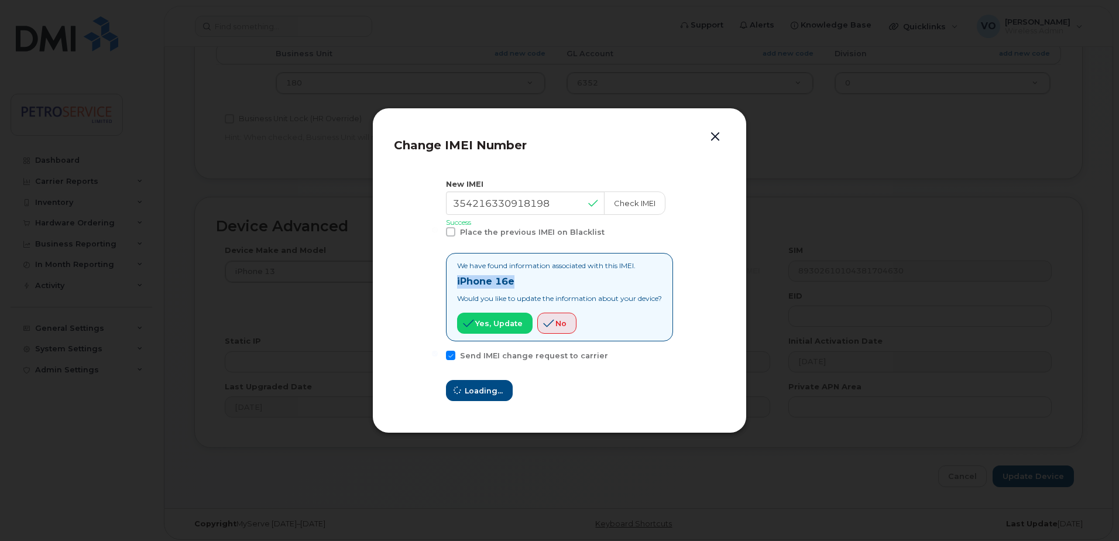
type input "354216330918198"
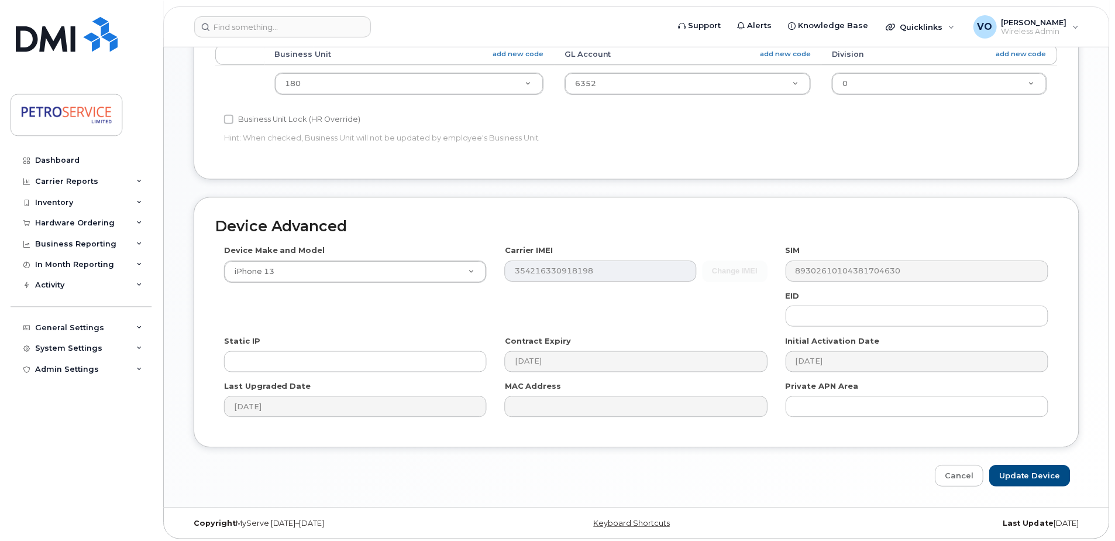
scroll to position [489, 0]
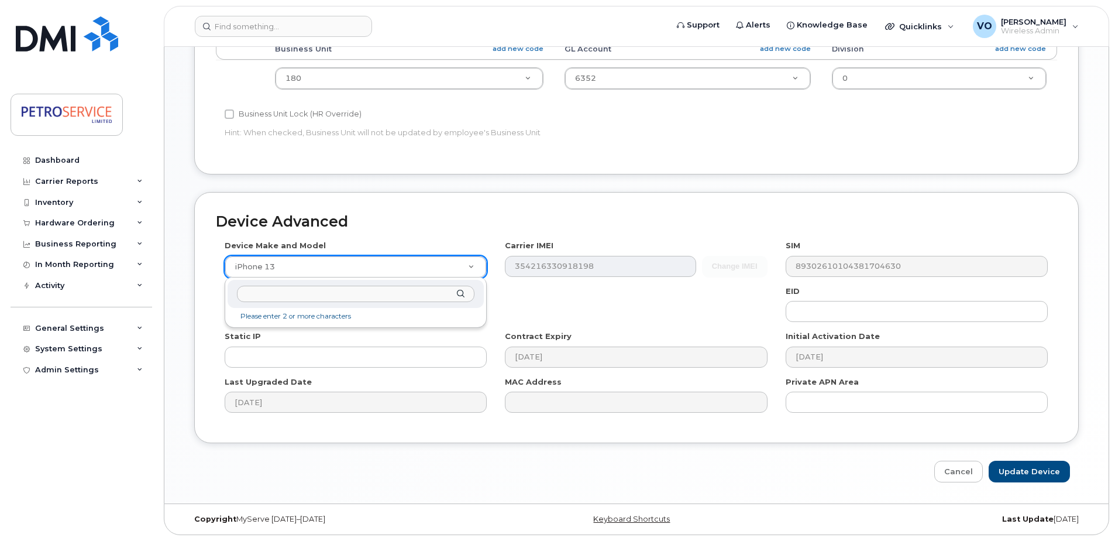
click at [317, 297] on input "text" at bounding box center [356, 294] width 238 height 17
type input "iPhone 16e"
drag, startPoint x: 266, startPoint y: 322, endPoint x: 710, endPoint y: 384, distance: 447.8
select select "3304"
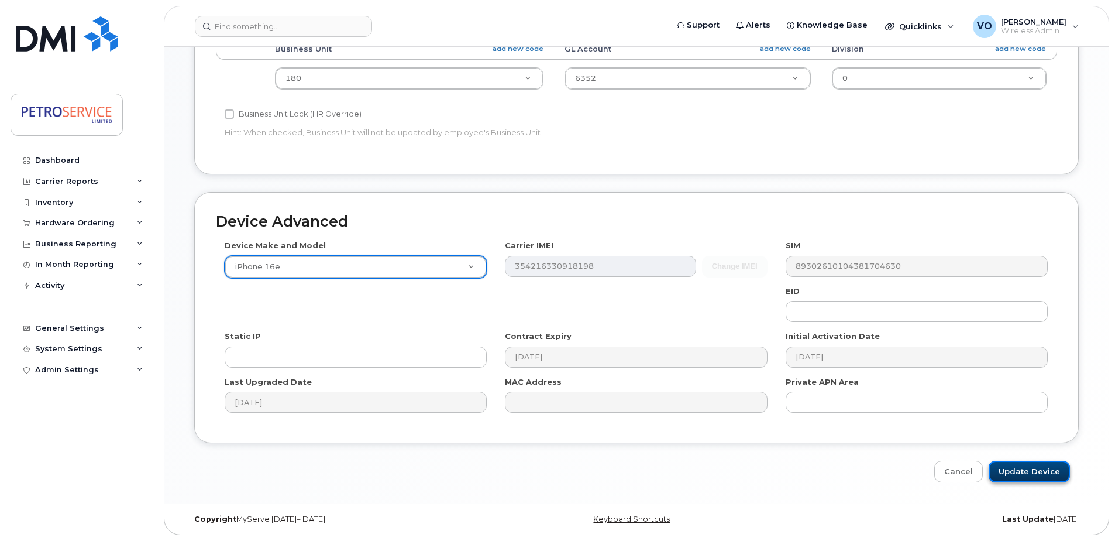
click at [1022, 463] on input "Update Device" at bounding box center [1029, 471] width 81 height 22
type input "Saving..."
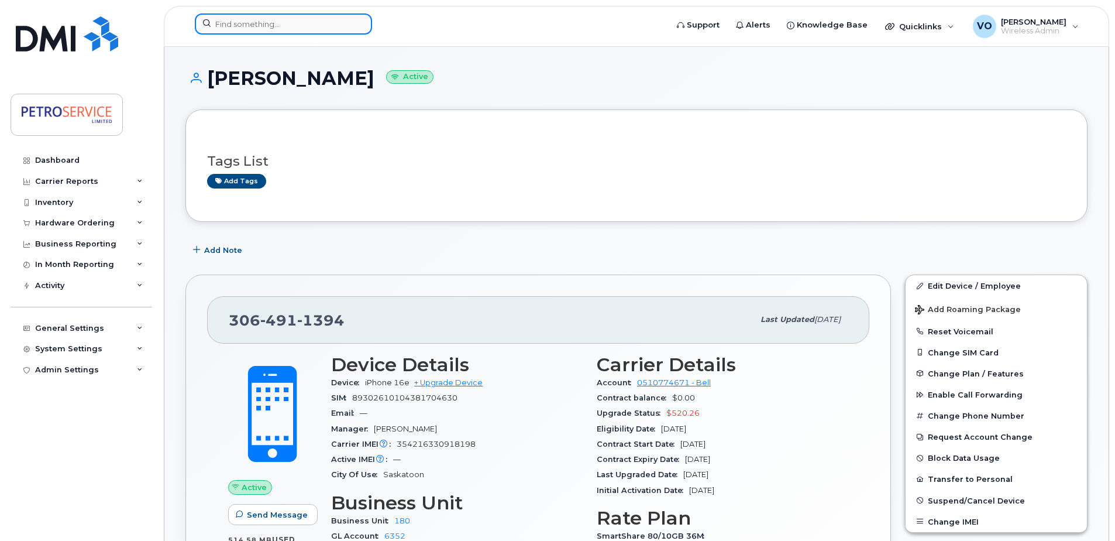
click at [272, 18] on input at bounding box center [283, 23] width 177 height 21
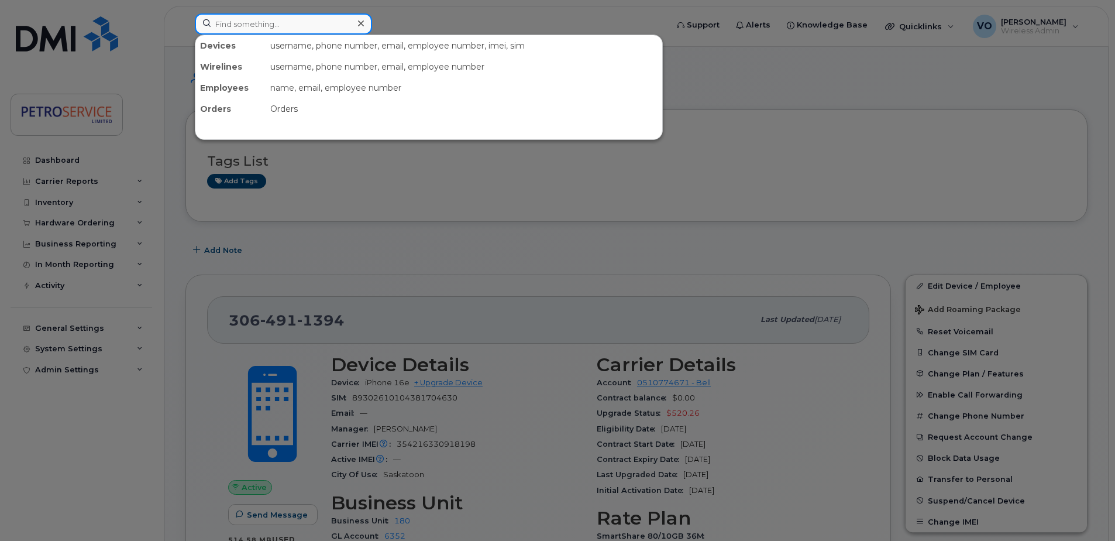
paste input "[PHONE_NUMBER]"
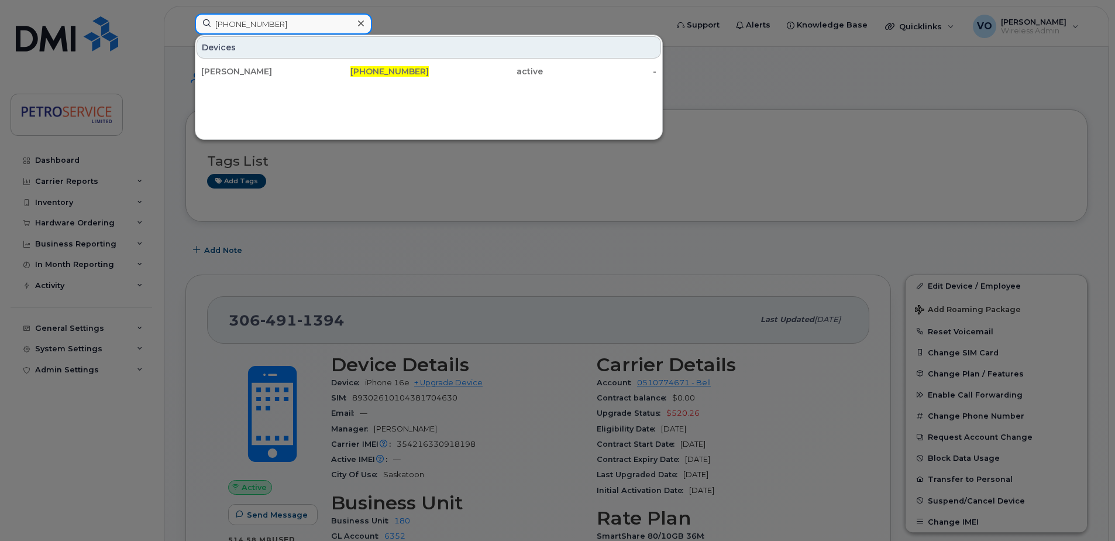
type input "[PHONE_NUMBER]"
click at [300, 82] on div "Dave Chase 506-349-5311 active -" at bounding box center [428, 71] width 467 height 23
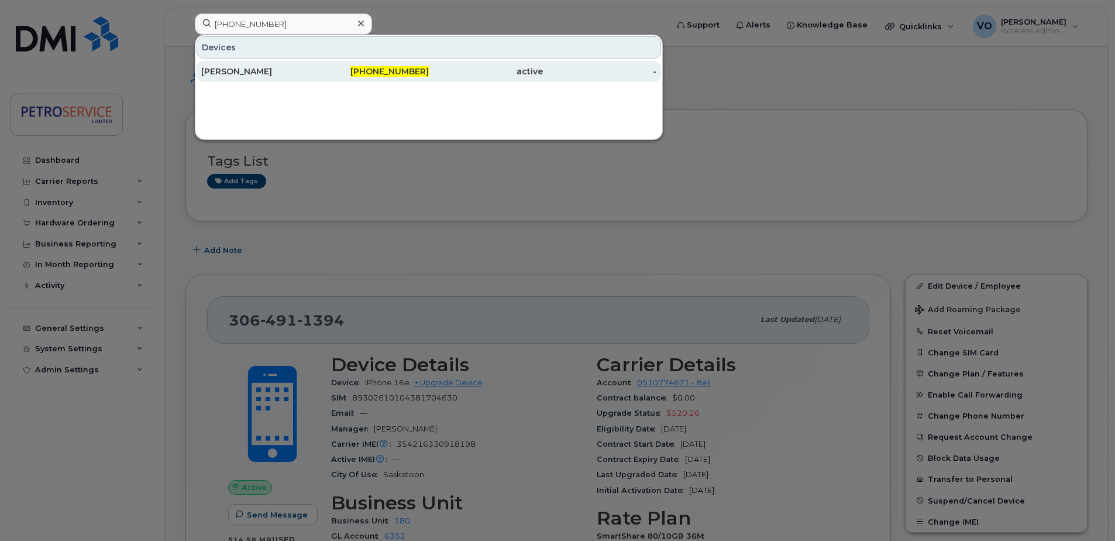
click at [300, 71] on div "[PERSON_NAME]" at bounding box center [258, 72] width 114 height 12
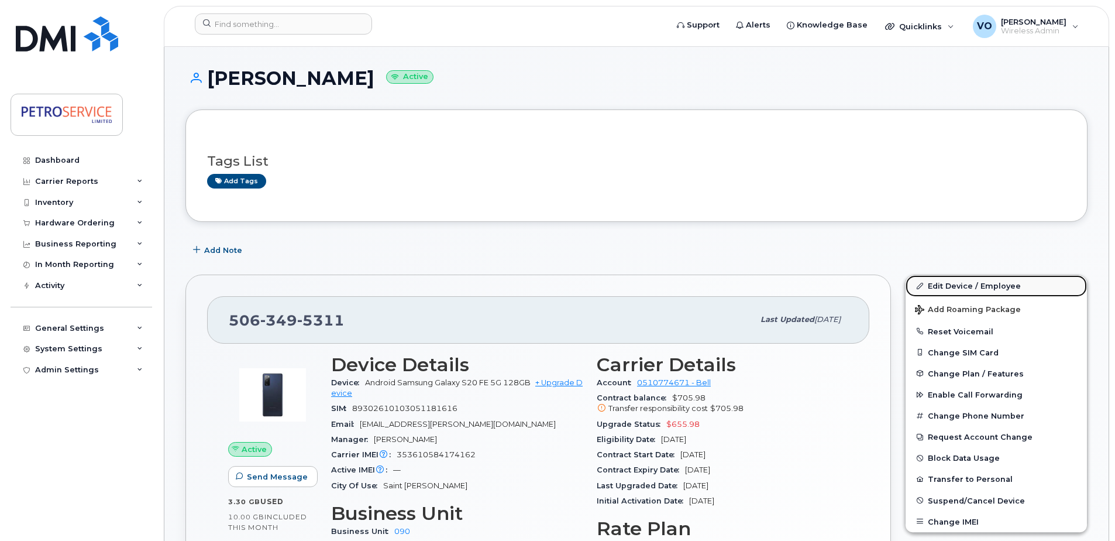
click at [957, 286] on link "Edit Device / Employee" at bounding box center [996, 285] width 181 height 21
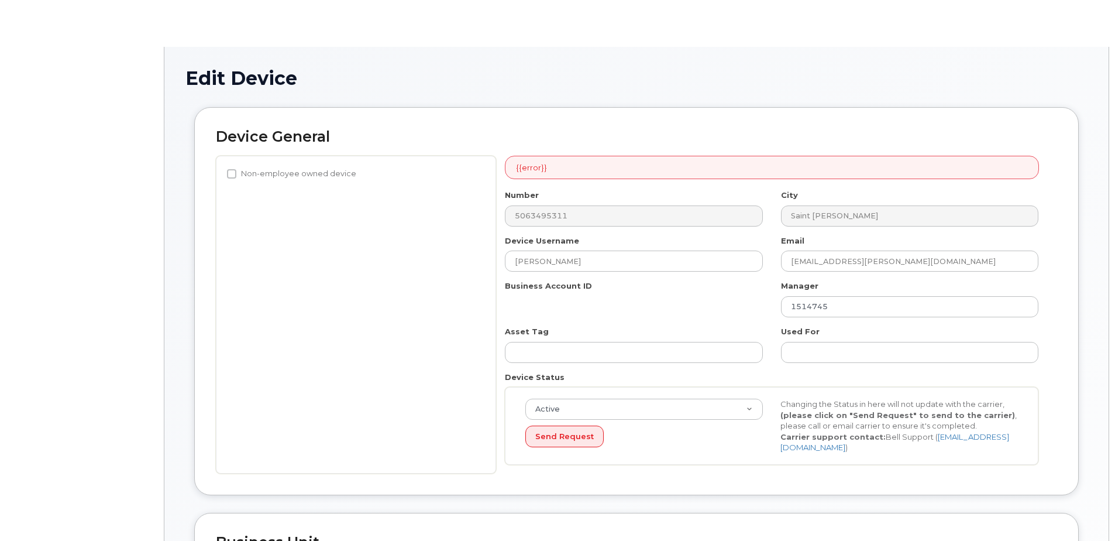
select select "4468800"
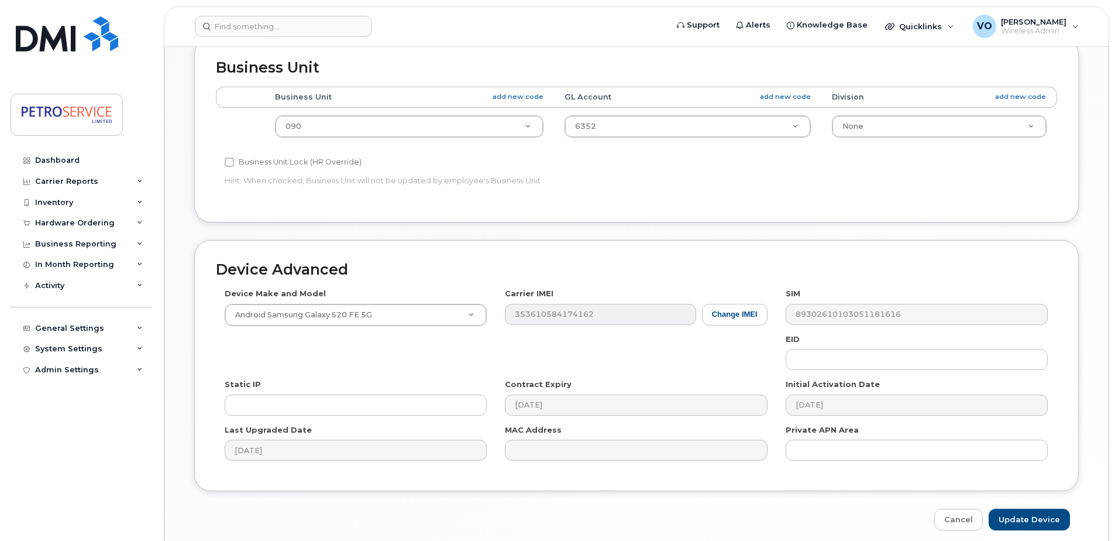
scroll to position [468, 0]
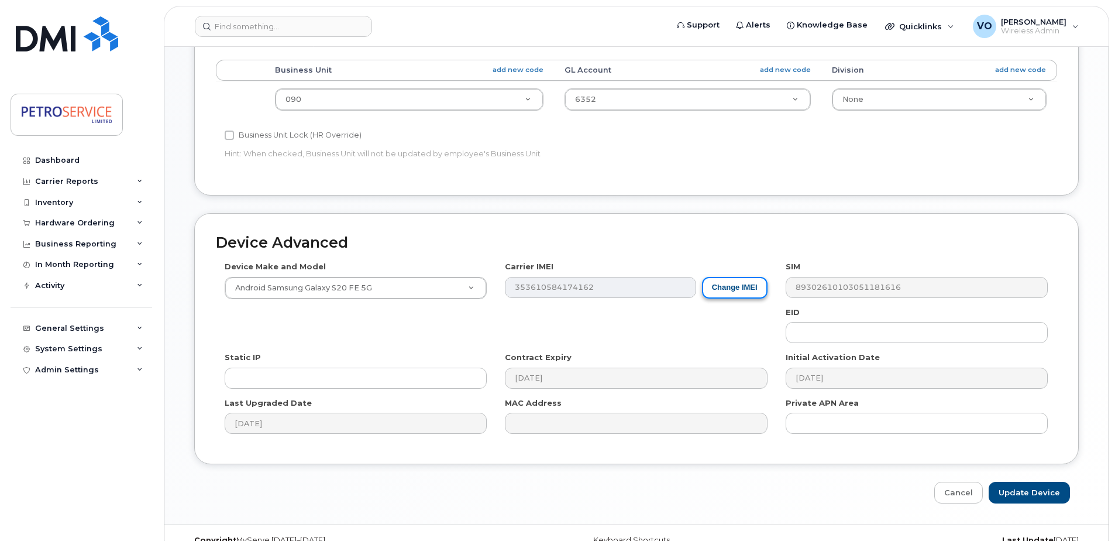
click at [743, 294] on button "Change IMEI" at bounding box center [735, 288] width 66 height 22
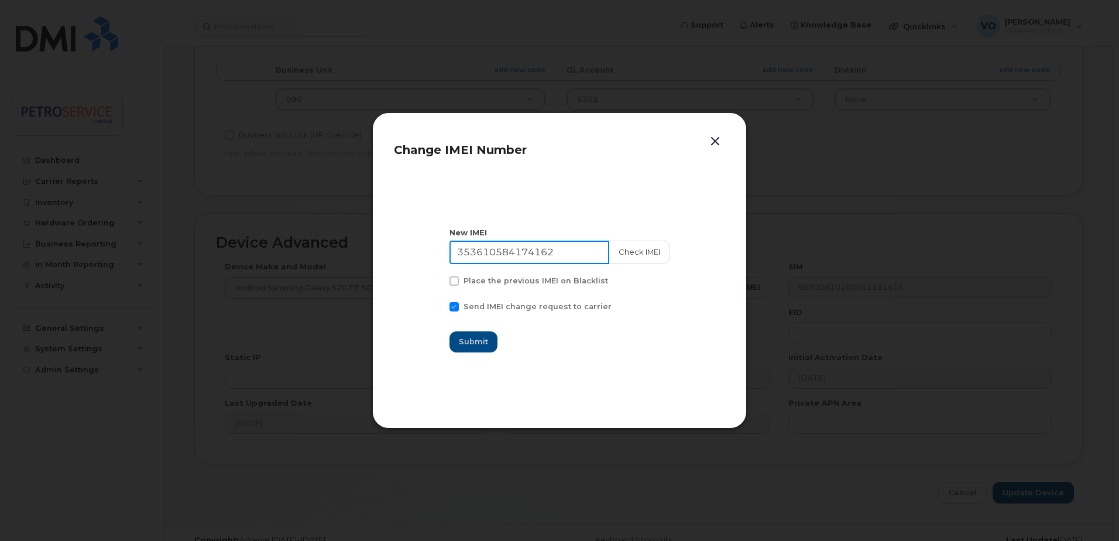
drag, startPoint x: 539, startPoint y: 250, endPoint x: 126, endPoint y: 250, distance: 413.1
click at [126, 250] on div "Change IMEI Number New IMEI 353610584174162 Check IMEI Place the previous IMEI …" at bounding box center [559, 270] width 1119 height 541
paste input "4216331000384"
type input "354216331000384"
click at [638, 255] on button "Check IMEI" at bounding box center [638, 251] width 61 height 23
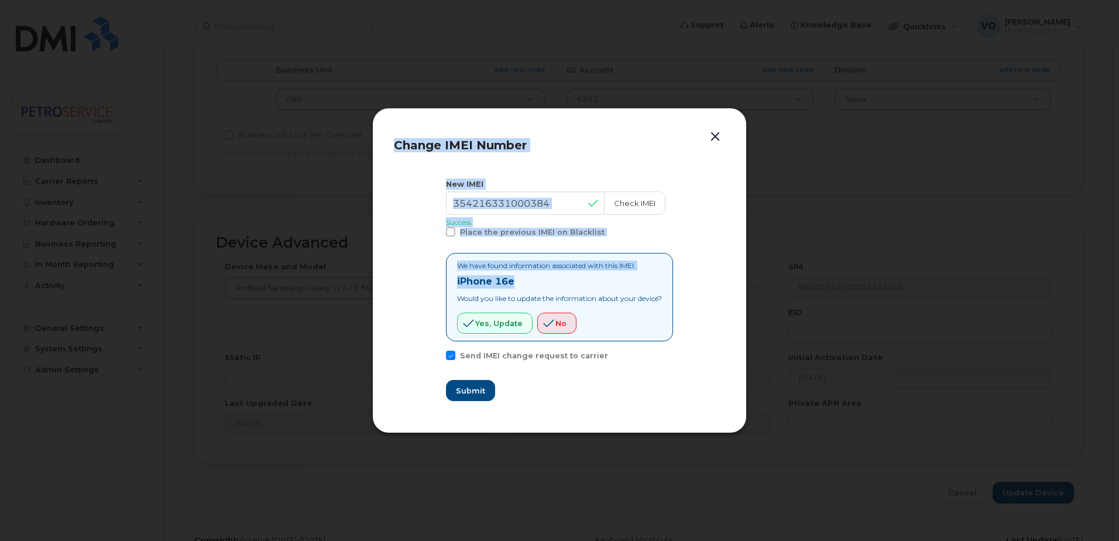
drag, startPoint x: 528, startPoint y: 282, endPoint x: 352, endPoint y: 280, distance: 176.7
click at [352, 280] on div "Change IMEI Number New IMEI 354216331000384 Check IMEI Success Place the previo…" at bounding box center [559, 270] width 1119 height 541
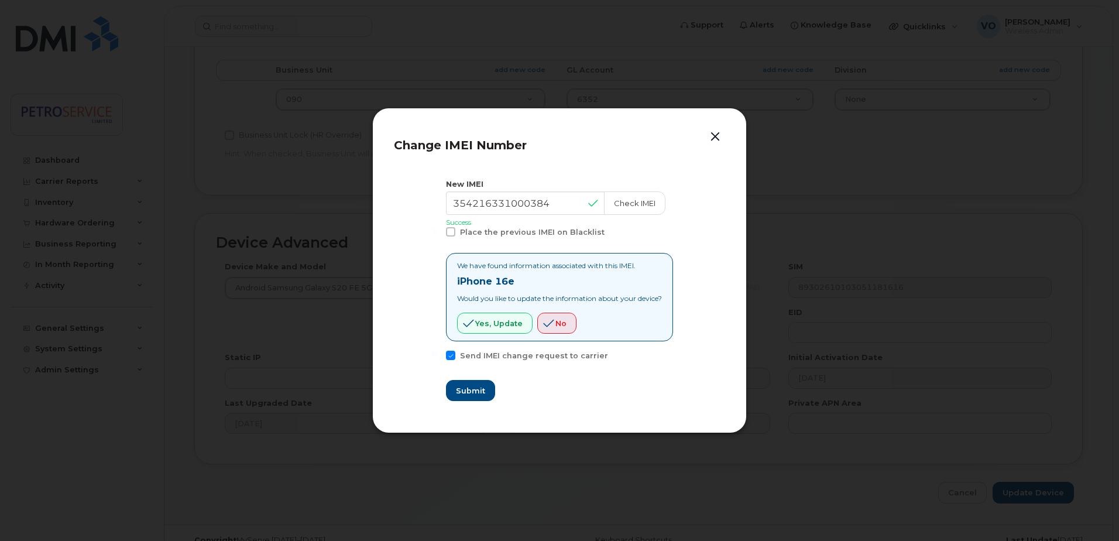
drag, startPoint x: 352, startPoint y: 280, endPoint x: 452, endPoint y: 284, distance: 100.7
click at [447, 301] on div "We have found information associated with this IMEI. iPhone 16e Would you like …" at bounding box center [559, 297] width 227 height 88
drag, startPoint x: 520, startPoint y: 283, endPoint x: 420, endPoint y: 287, distance: 100.2
click at [420, 287] on section "New IMEI 354216331000384 Check IMEI Success Place the previous IMEI on Blacklis…" at bounding box center [559, 290] width 331 height 244
copy strong "iPhone 16e"
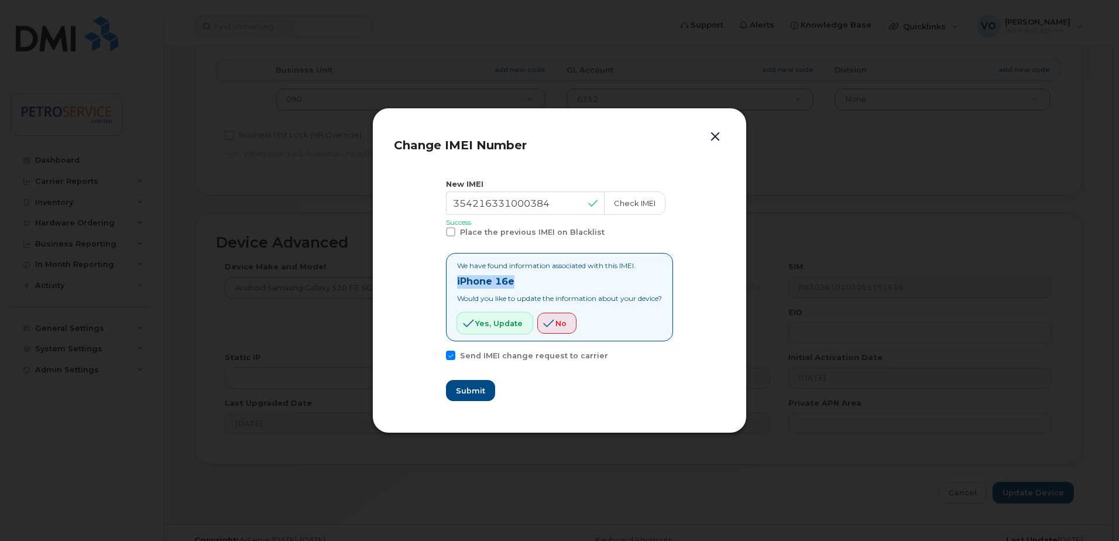
click at [501, 319] on span "Yes, update" at bounding box center [498, 323] width 47 height 11
click at [465, 389] on span "Submit" at bounding box center [469, 390] width 29 height 11
type input "354216331000384"
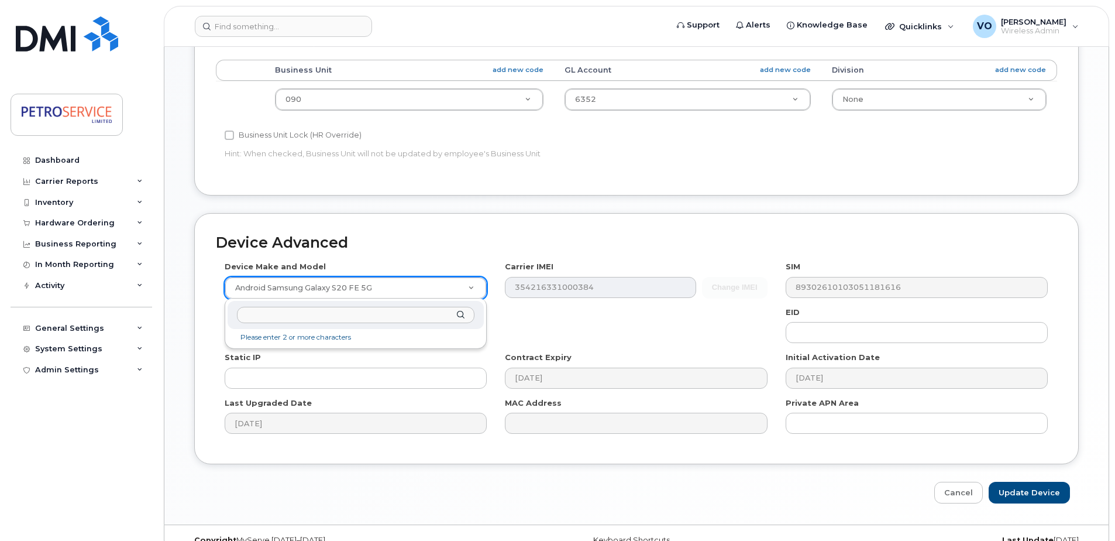
click at [334, 322] on input "text" at bounding box center [356, 315] width 238 height 17
type input "iPhone 16e"
select select "3304"
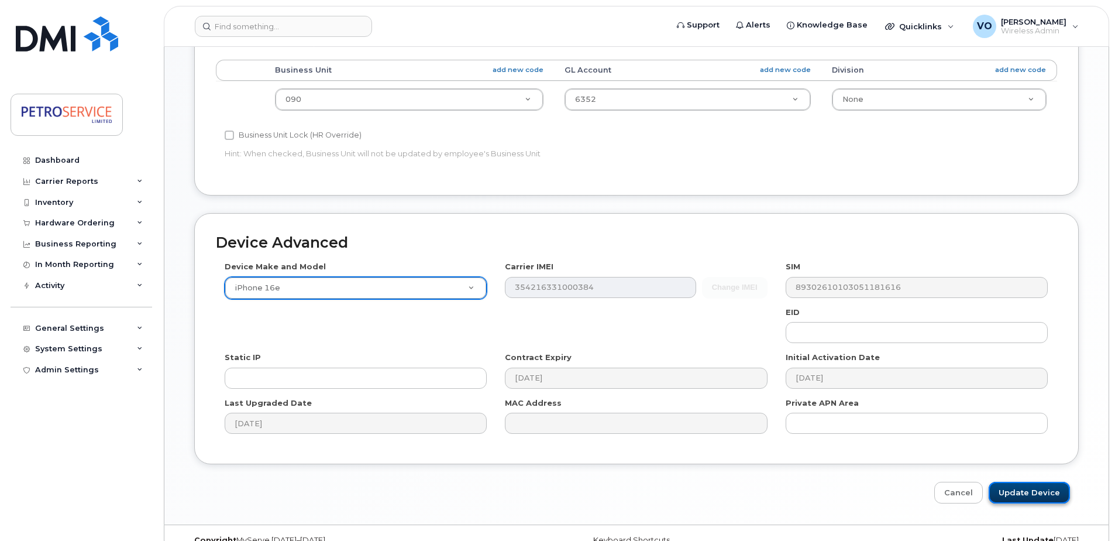
click at [1034, 490] on input "Update Device" at bounding box center [1029, 493] width 81 height 22
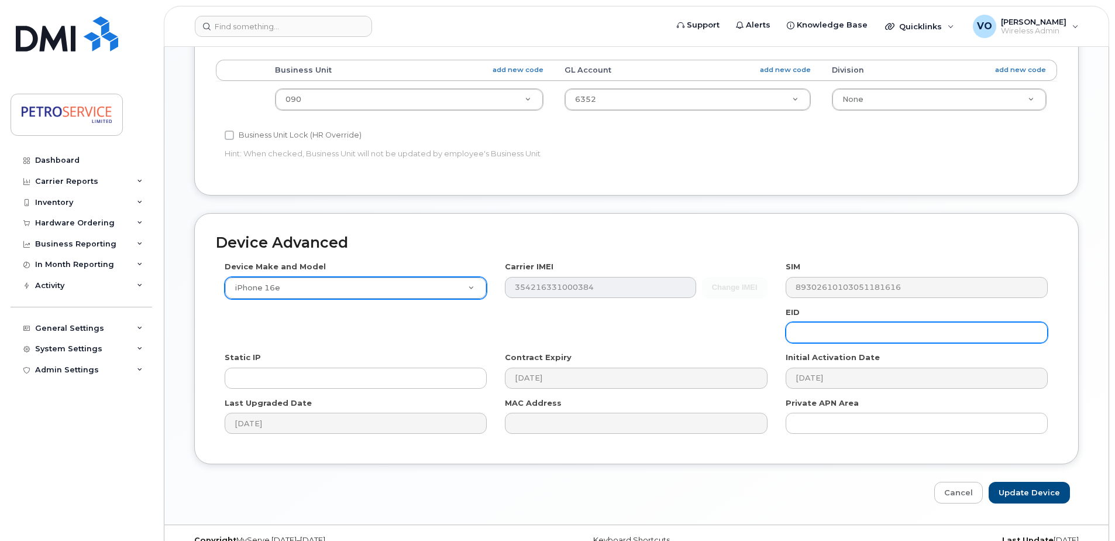
type input "Saving..."
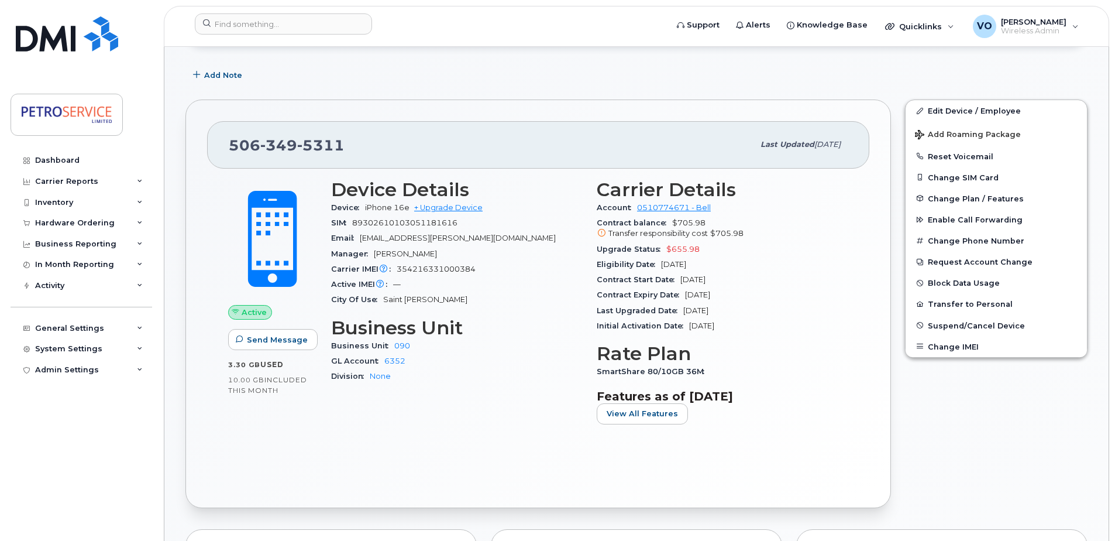
scroll to position [176, 0]
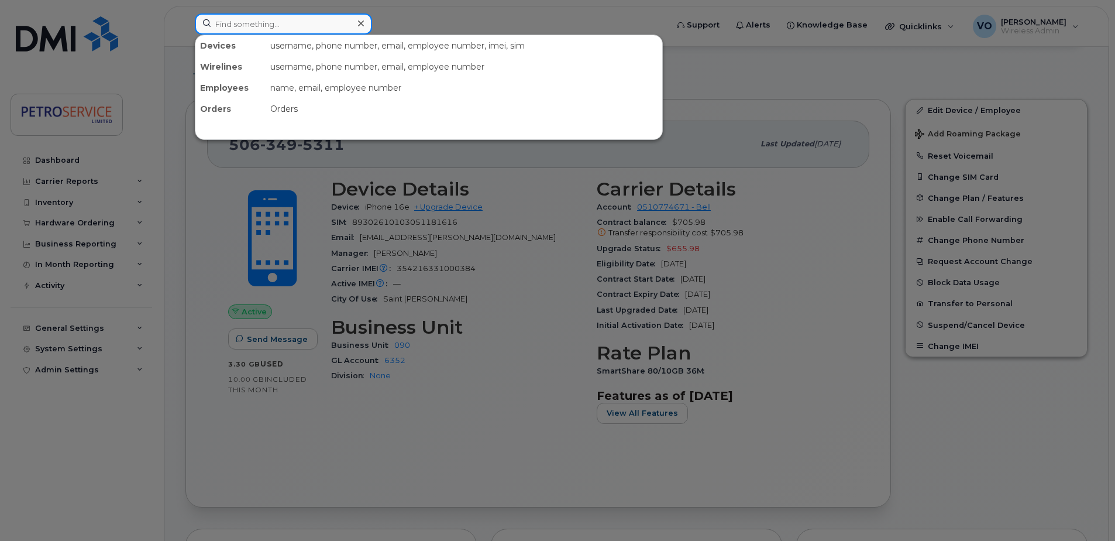
click at [267, 22] on input at bounding box center [283, 23] width 177 height 21
paste input "506-444-1738"
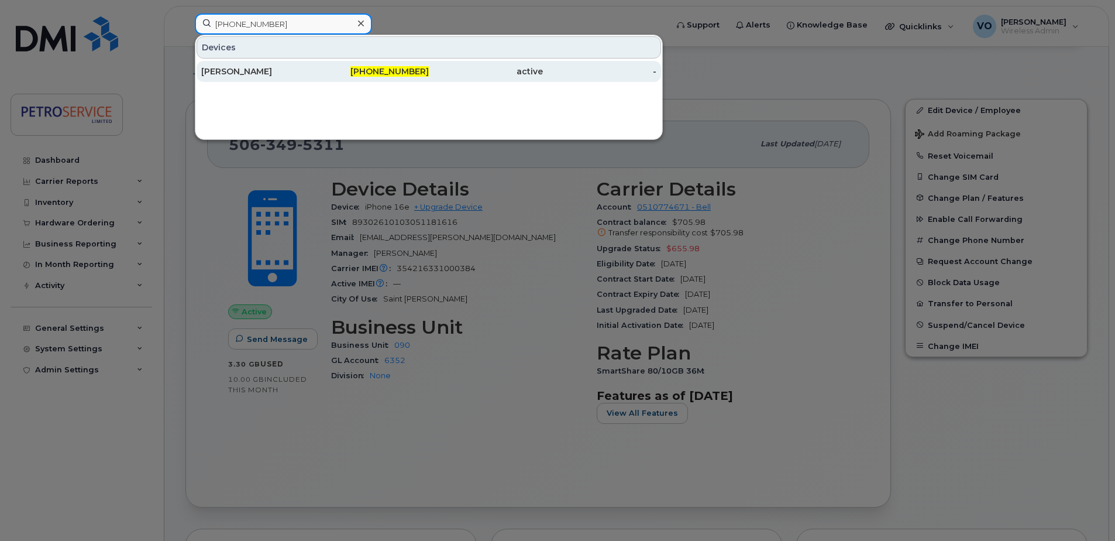
type input "506-444-1738"
click at [310, 73] on div "[PERSON_NAME]" at bounding box center [258, 72] width 114 height 12
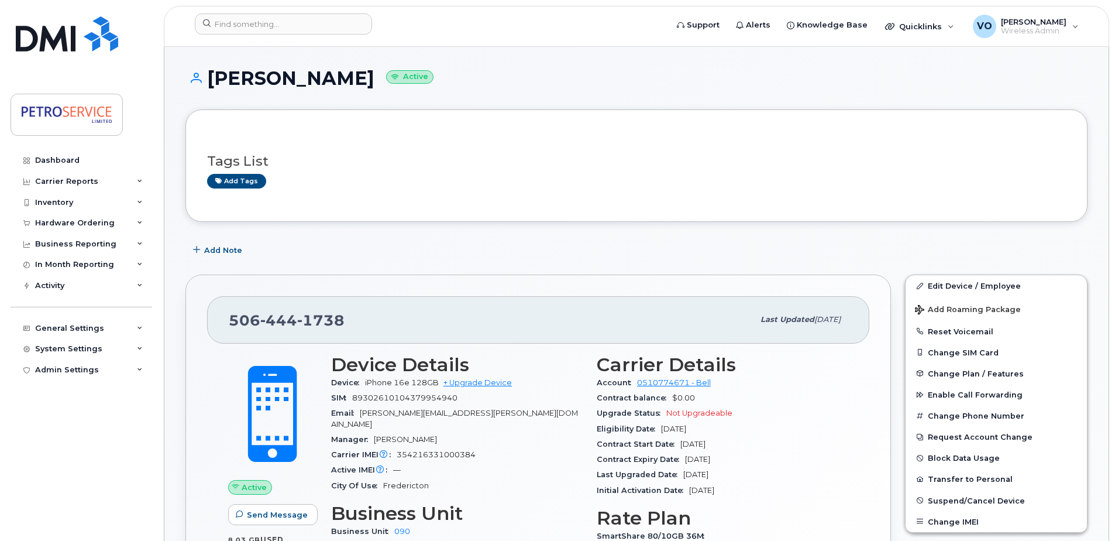
scroll to position [59, 0]
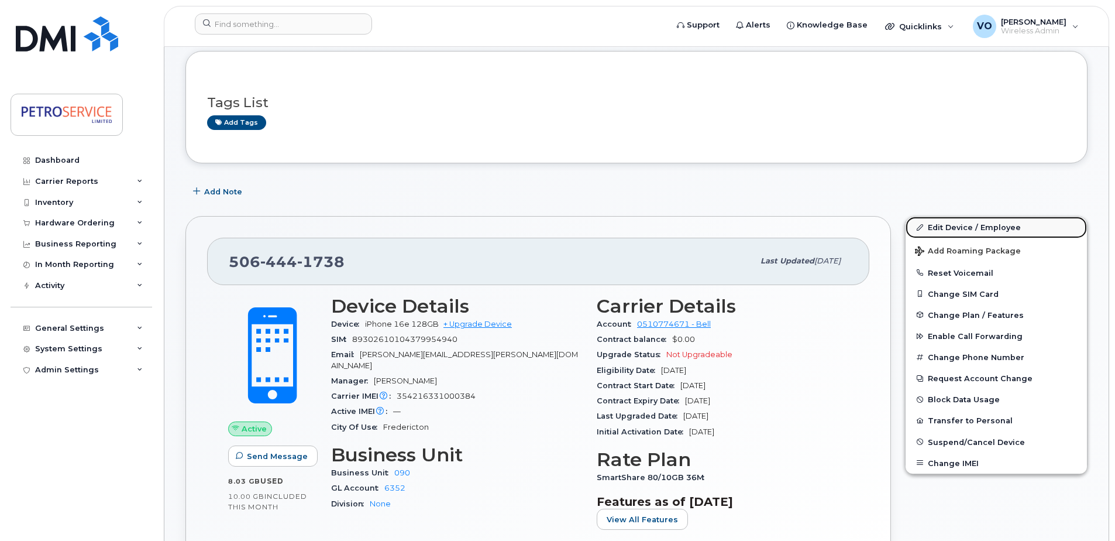
click at [971, 229] on link "Edit Device / Employee" at bounding box center [996, 226] width 181 height 21
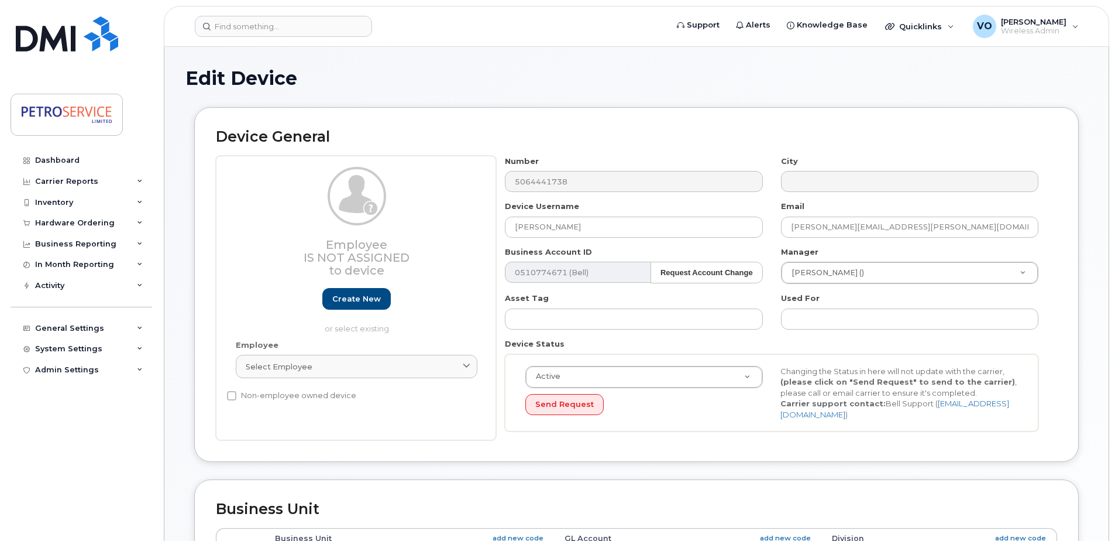
select select "4468800"
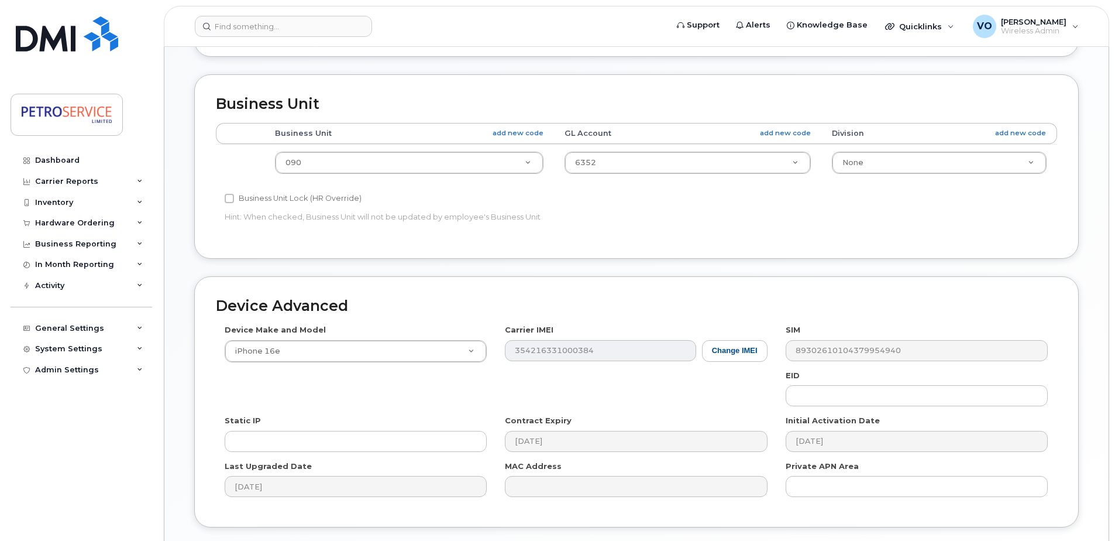
scroll to position [410, 0]
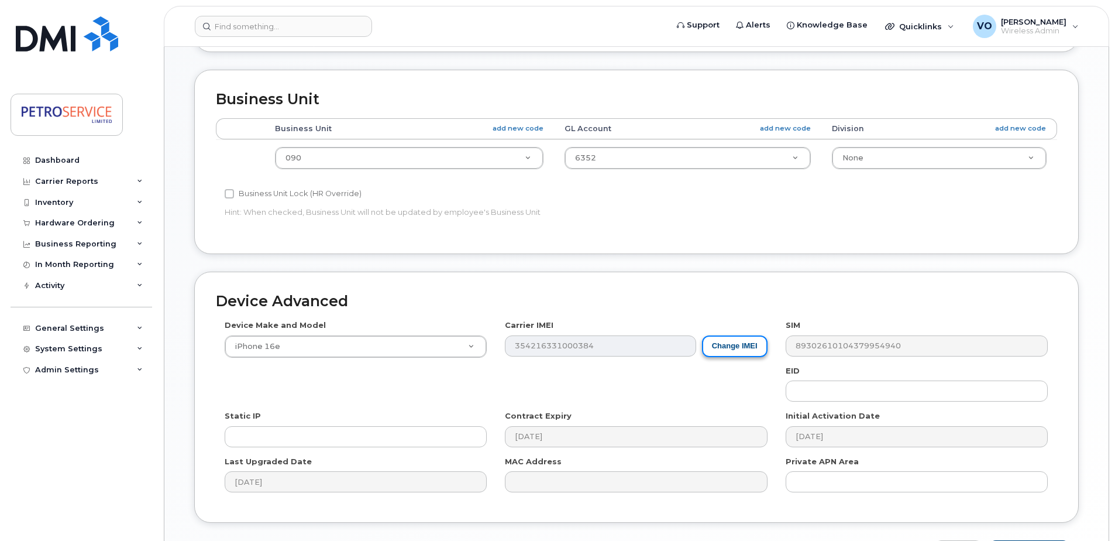
click at [738, 343] on button "Change IMEI" at bounding box center [735, 346] width 66 height 22
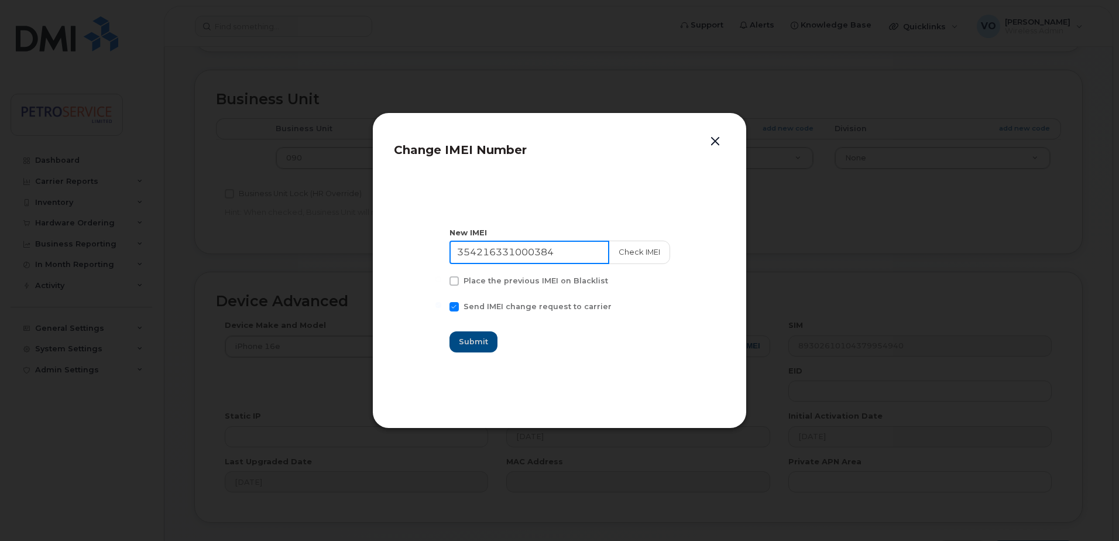
drag, startPoint x: 547, startPoint y: 256, endPoint x: 256, endPoint y: 246, distance: 291.0
click at [256, 246] on div "Change IMEI Number New IMEI 354216331000384 Check IMEI Place the previous IMEI …" at bounding box center [559, 270] width 1119 height 541
paste input "362528002770"
type input "353625280027704"
click at [643, 248] on button "Check IMEI" at bounding box center [638, 251] width 61 height 23
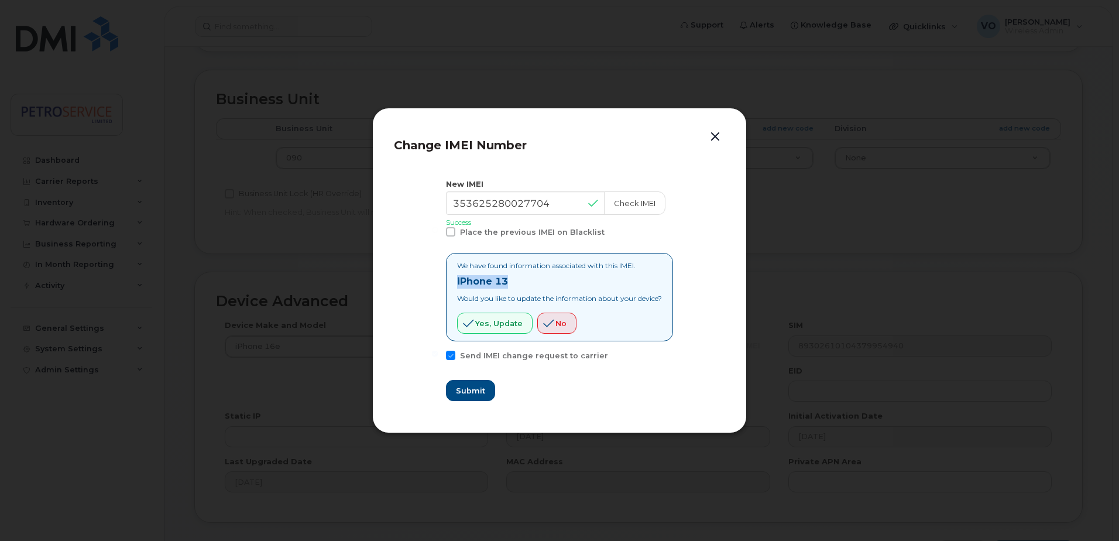
drag, startPoint x: 515, startPoint y: 286, endPoint x: 445, endPoint y: 284, distance: 70.8
click at [446, 284] on div "We have found information associated with this IMEI. iPhone 13 Would you like t…" at bounding box center [559, 297] width 227 height 88
copy strong "iPhone 13"
click at [494, 324] on span "Yes, update" at bounding box center [498, 323] width 47 height 11
click at [470, 387] on span "Submit" at bounding box center [469, 390] width 29 height 11
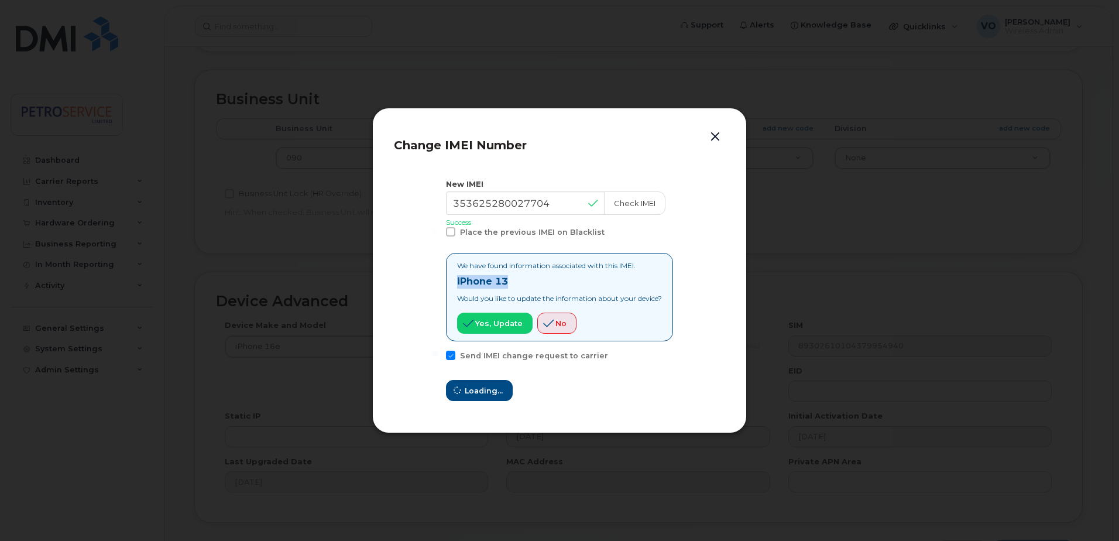
type input "353625280027704"
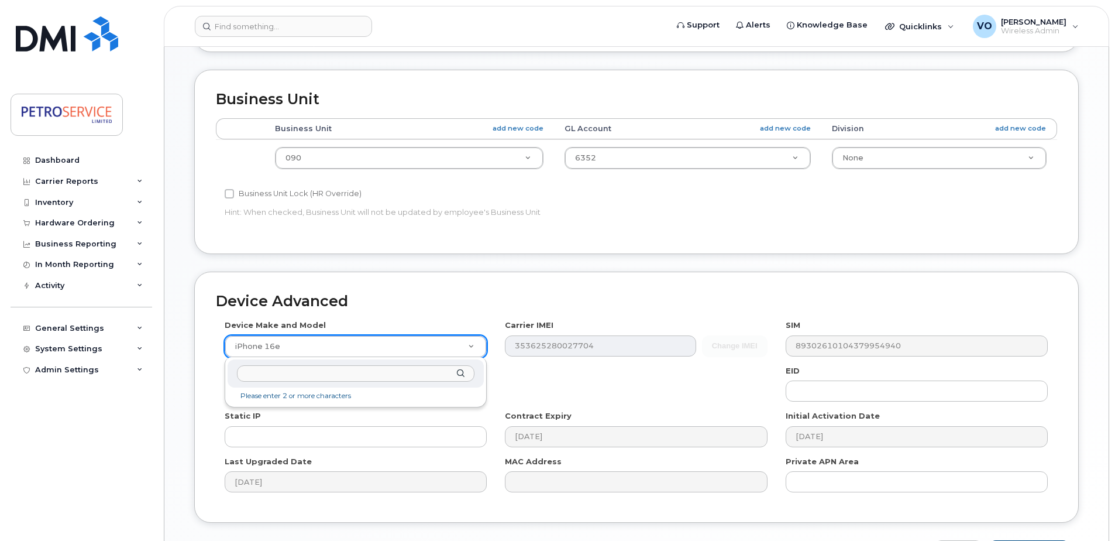
click at [346, 371] on input "text" at bounding box center [356, 373] width 238 height 17
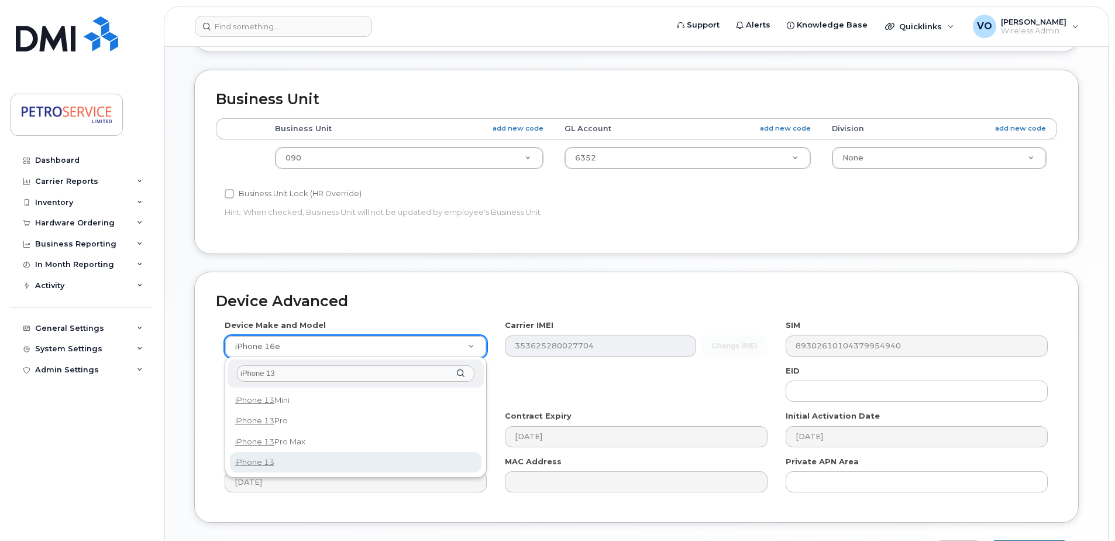
type input "iPhone 13"
select select "2612"
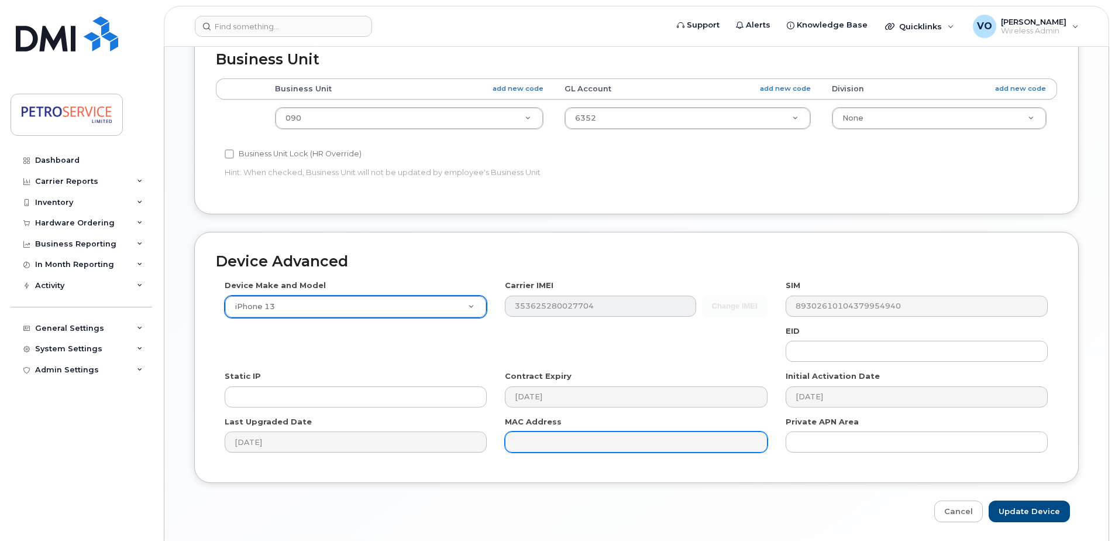
scroll to position [489, 0]
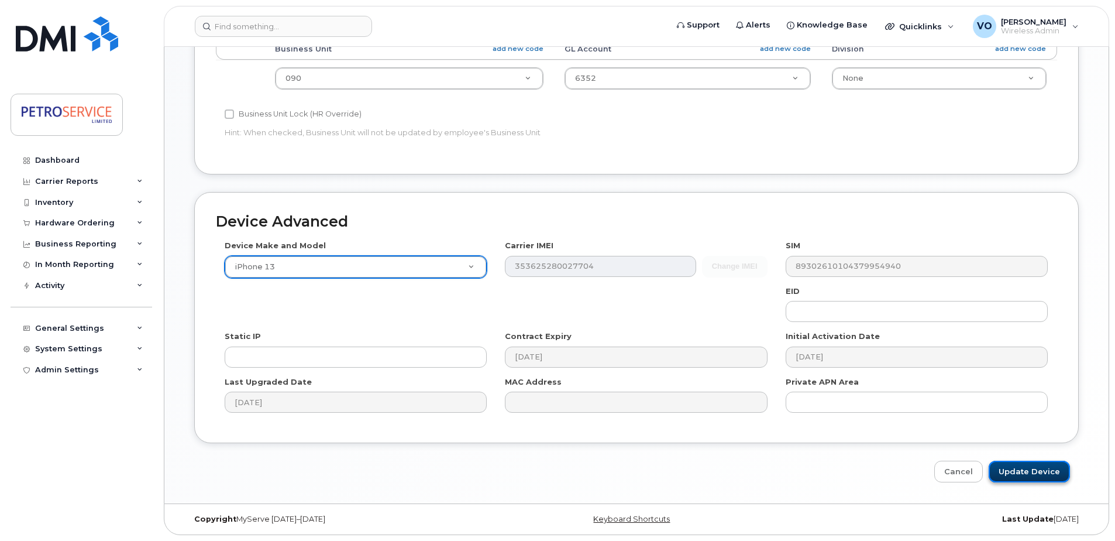
click at [1036, 474] on input "Update Device" at bounding box center [1029, 471] width 81 height 22
type input "Saving..."
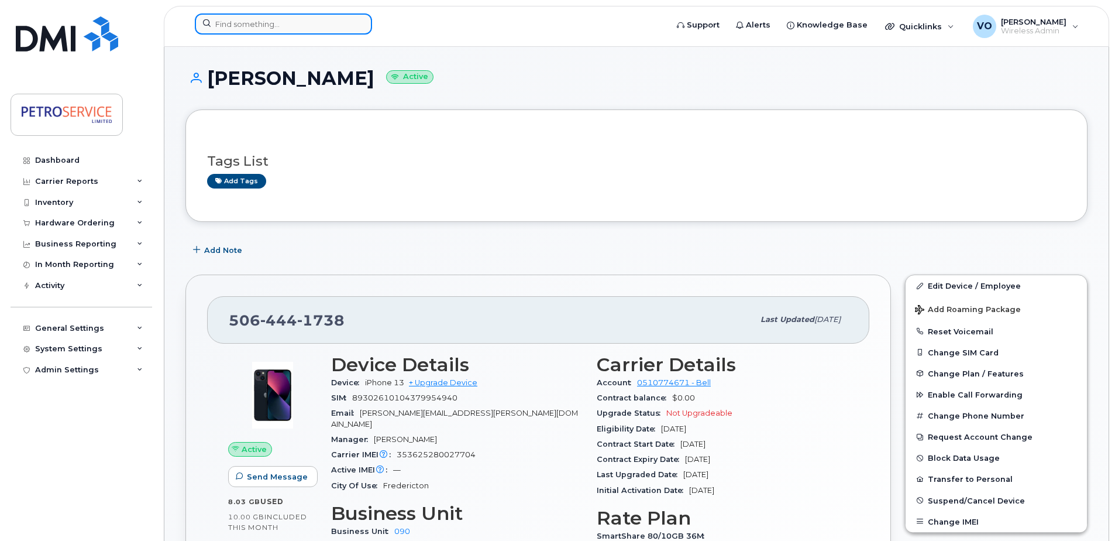
click at [327, 20] on input at bounding box center [283, 23] width 177 height 21
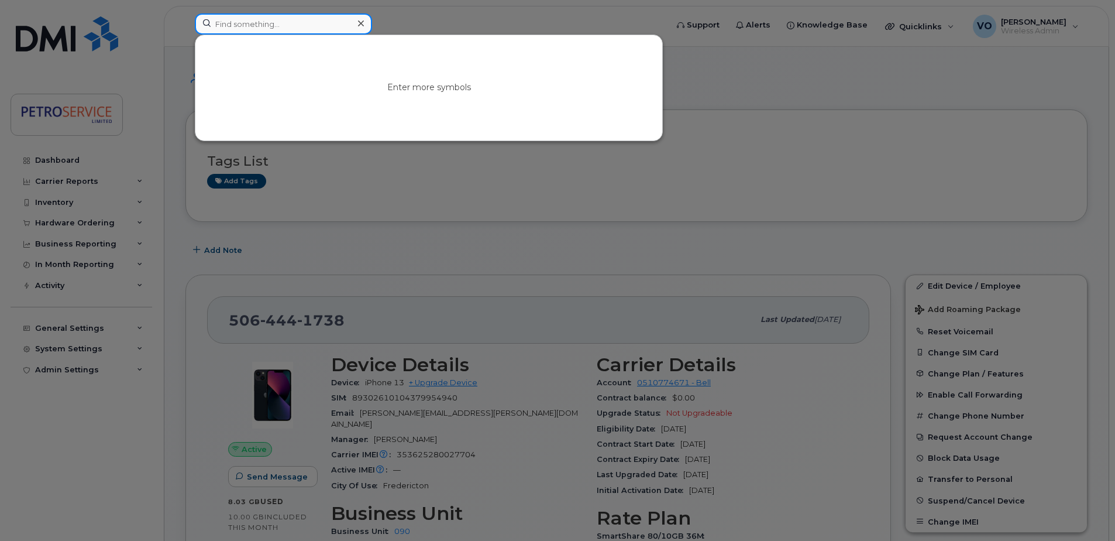
click at [240, 24] on input at bounding box center [283, 23] width 177 height 21
paste input "[PHONE_NUMBER]"
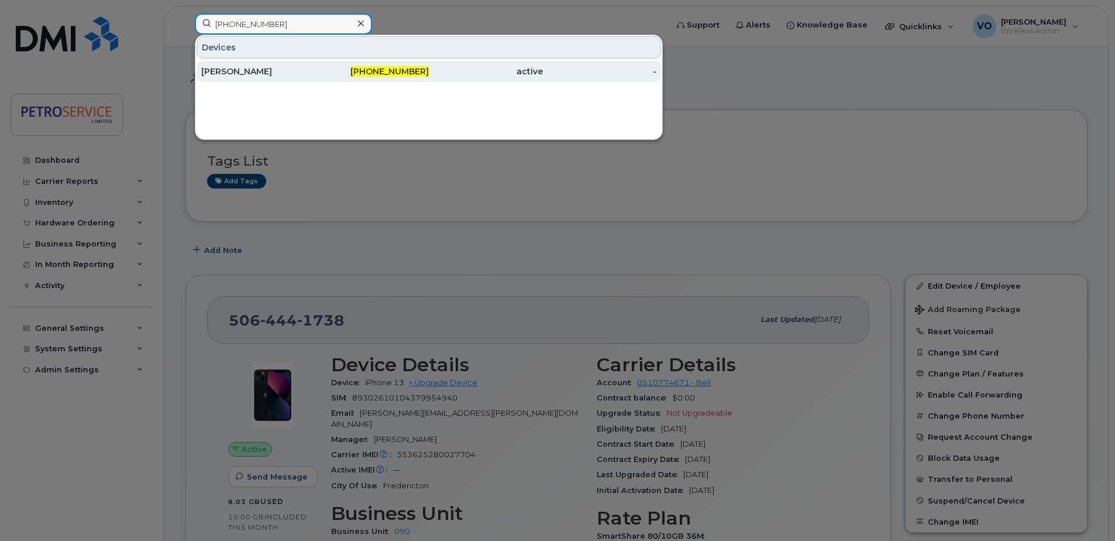
type input "[PHONE_NUMBER]"
click at [410, 71] on span "506-651-9390" at bounding box center [389, 71] width 78 height 11
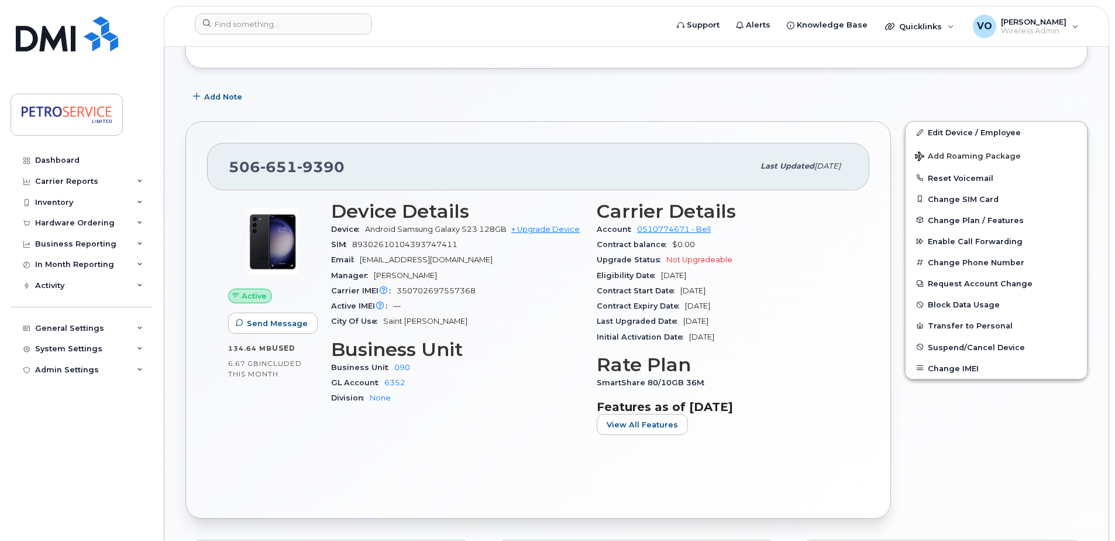
scroll to position [176, 0]
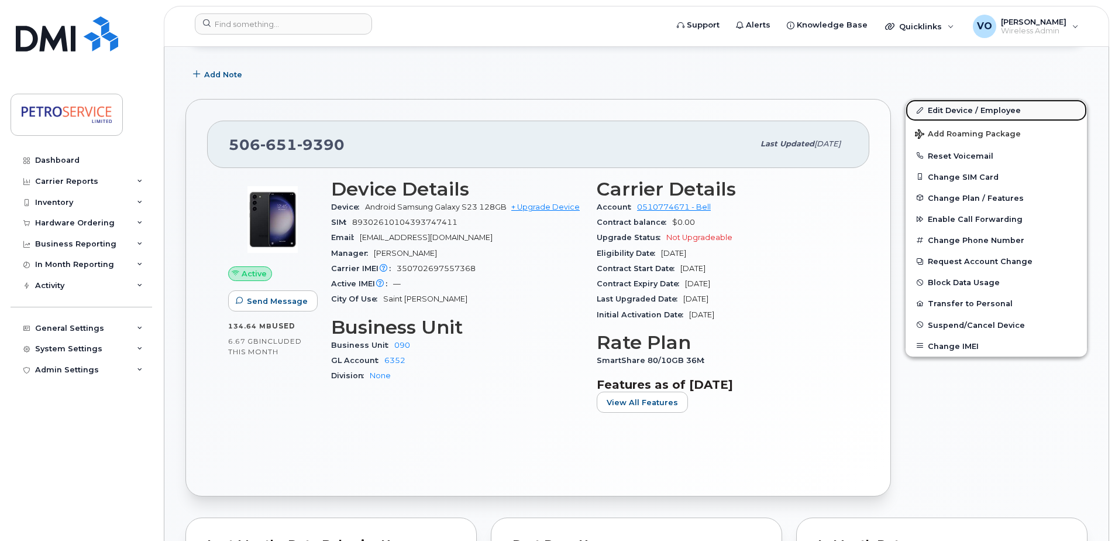
click at [976, 106] on link "Edit Device / Employee" at bounding box center [996, 109] width 181 height 21
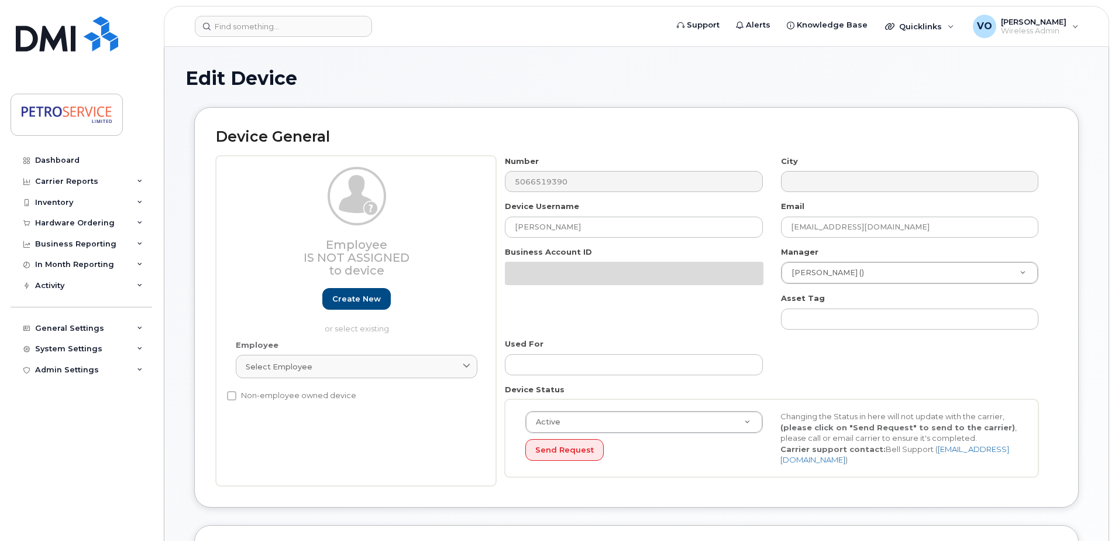
select select "4468800"
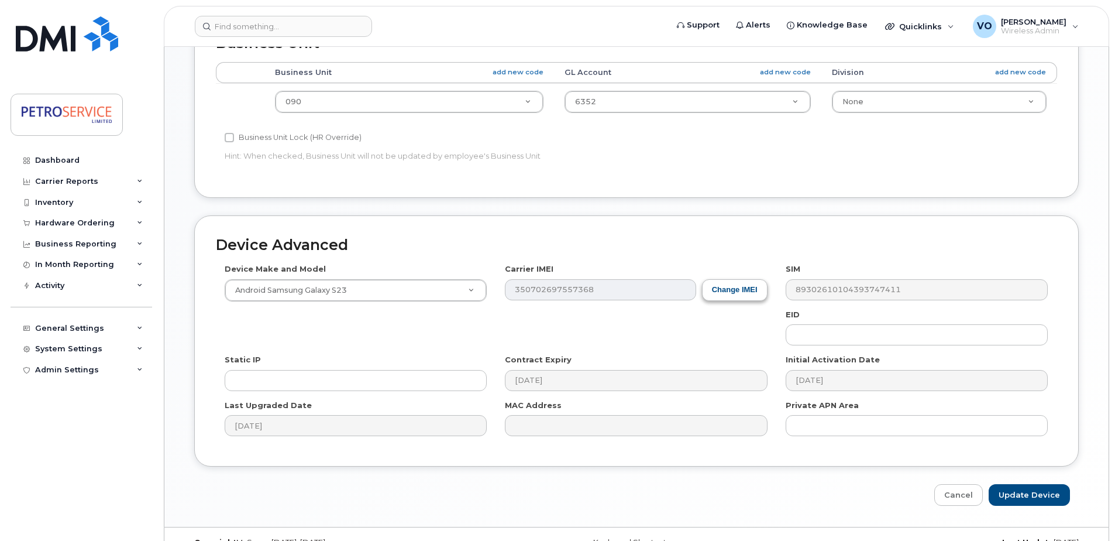
scroll to position [468, 0]
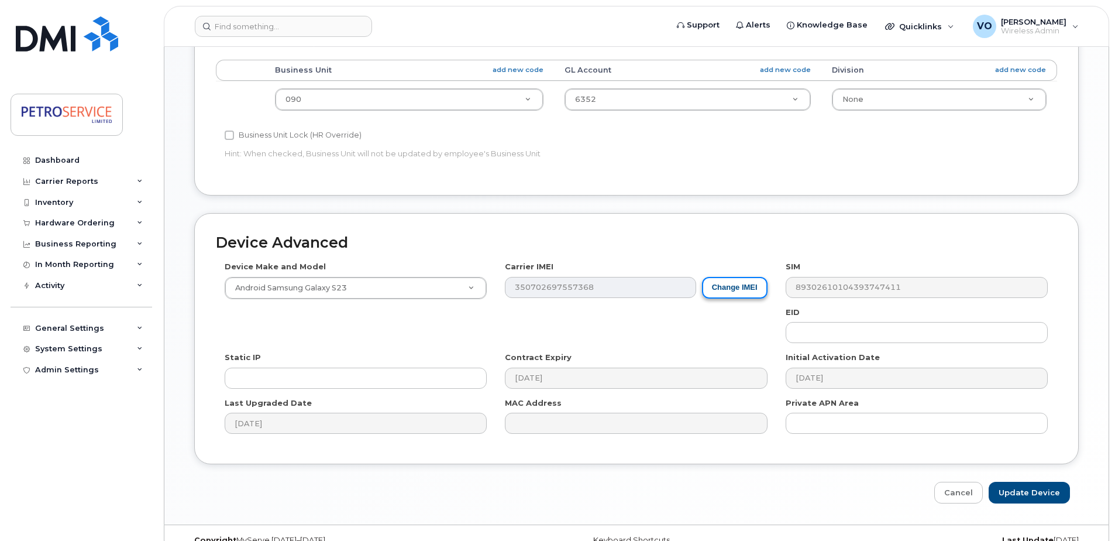
click at [733, 279] on button "Change IMEI" at bounding box center [735, 288] width 66 height 22
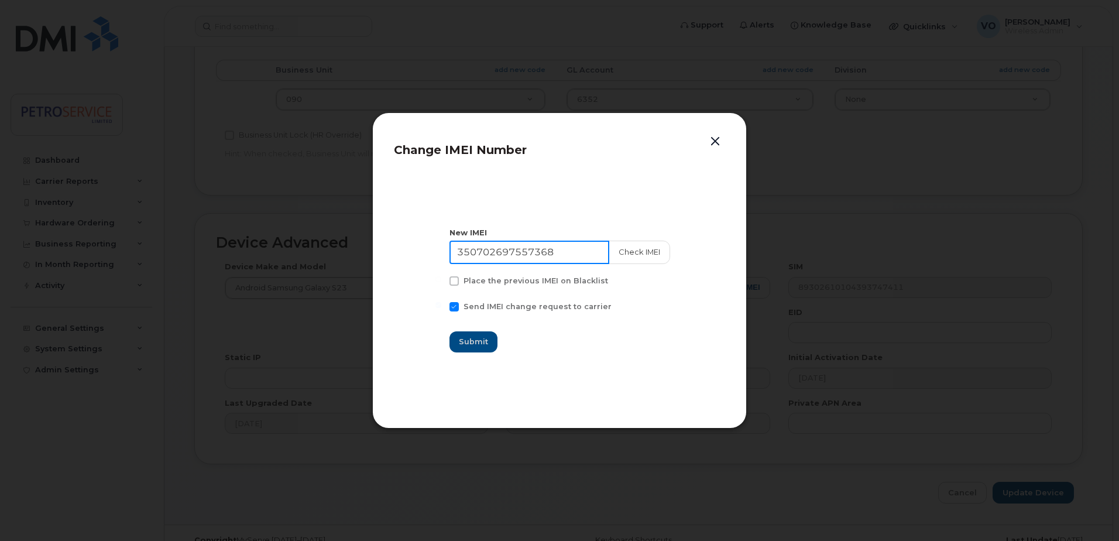
drag, startPoint x: 578, startPoint y: 253, endPoint x: 314, endPoint y: 224, distance: 264.9
click at [314, 224] on div "Change IMEI Number New IMEI 350702697557368 Check IMEI Place the previous IMEI …" at bounding box center [559, 270] width 1119 height 541
paste input "4216330831797"
type input "354216330831797"
click at [616, 260] on button "Check IMEI" at bounding box center [638, 251] width 61 height 23
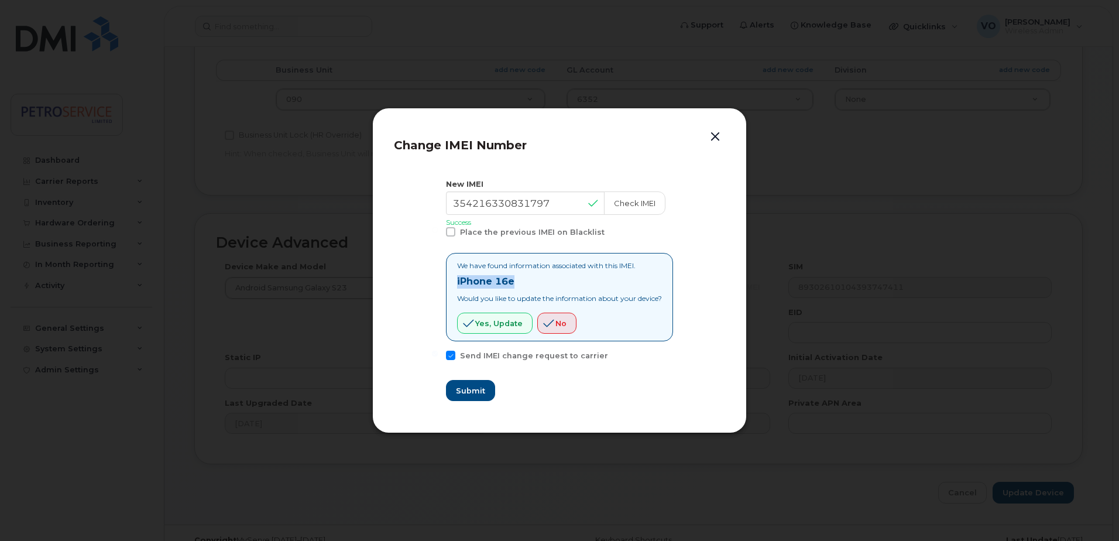
drag, startPoint x: 522, startPoint y: 282, endPoint x: 416, endPoint y: 281, distance: 105.9
click at [416, 281] on section "New IMEI 354216330831797 Check IMEI Success Place the previous IMEI on Blacklis…" at bounding box center [559, 290] width 331 height 244
copy strong "iPhone 16e"
click at [492, 317] on button "Yes, update" at bounding box center [494, 322] width 75 height 21
click at [468, 390] on span "Submit" at bounding box center [469, 390] width 29 height 11
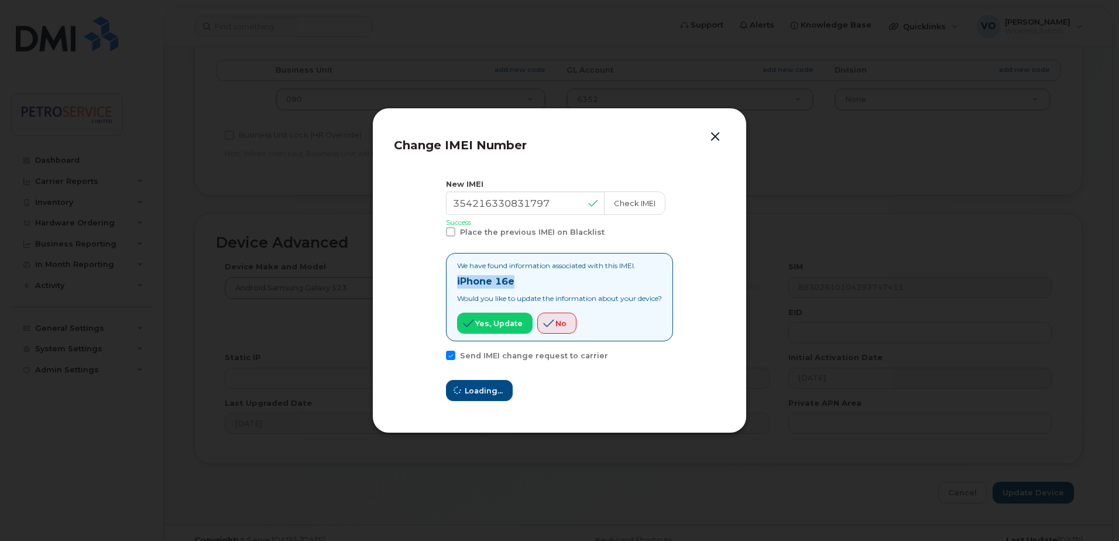
type input "354216330831797"
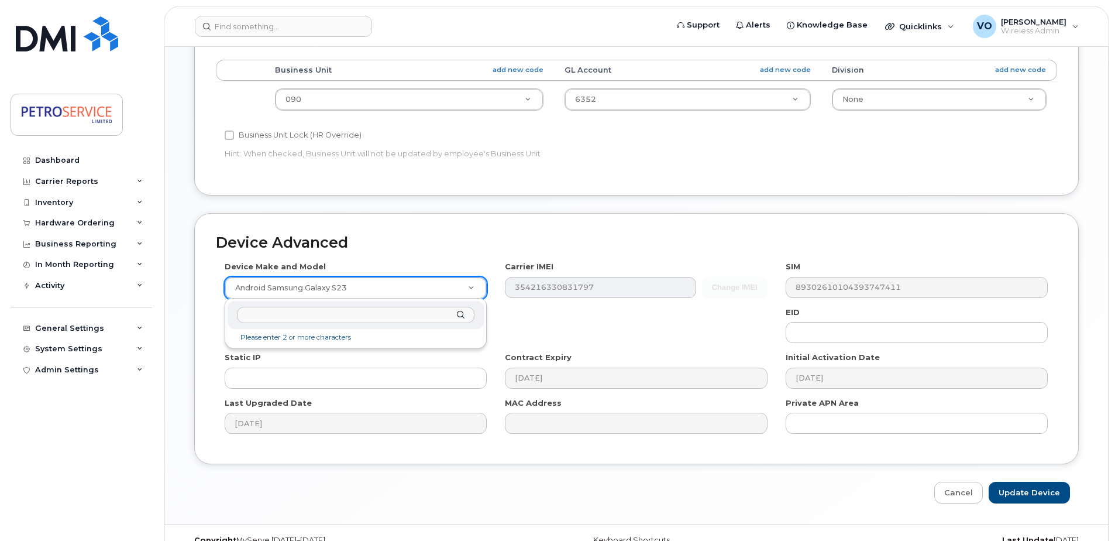
click at [291, 312] on input "text" at bounding box center [356, 315] width 238 height 17
type input "506-651-9390"
click at [382, 308] on input "text" at bounding box center [356, 315] width 238 height 17
click at [363, 318] on input "text" at bounding box center [356, 315] width 238 height 17
paste input "iPhone 16e"
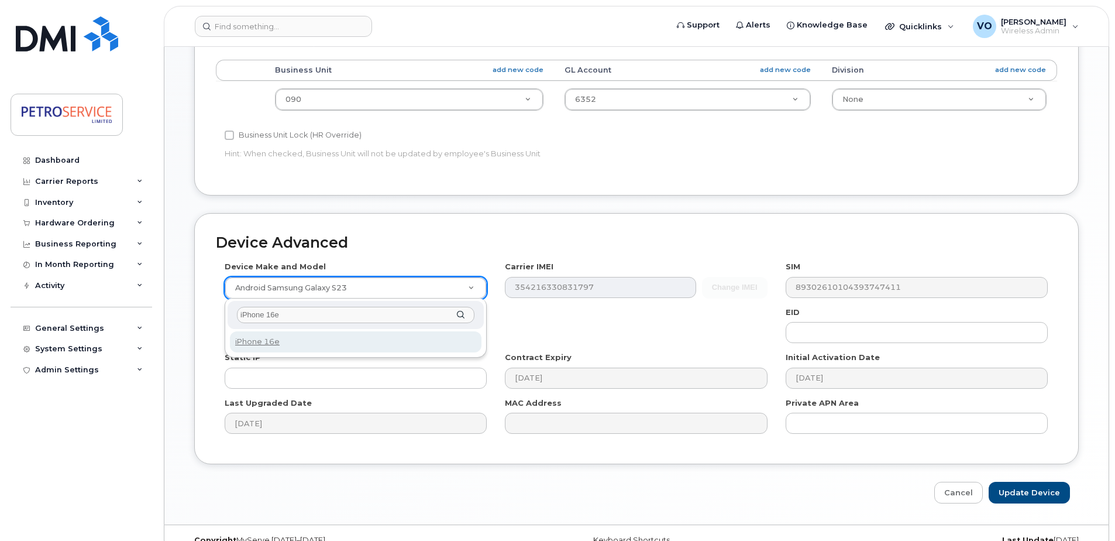
type input "iPhone 16e"
select select "3304"
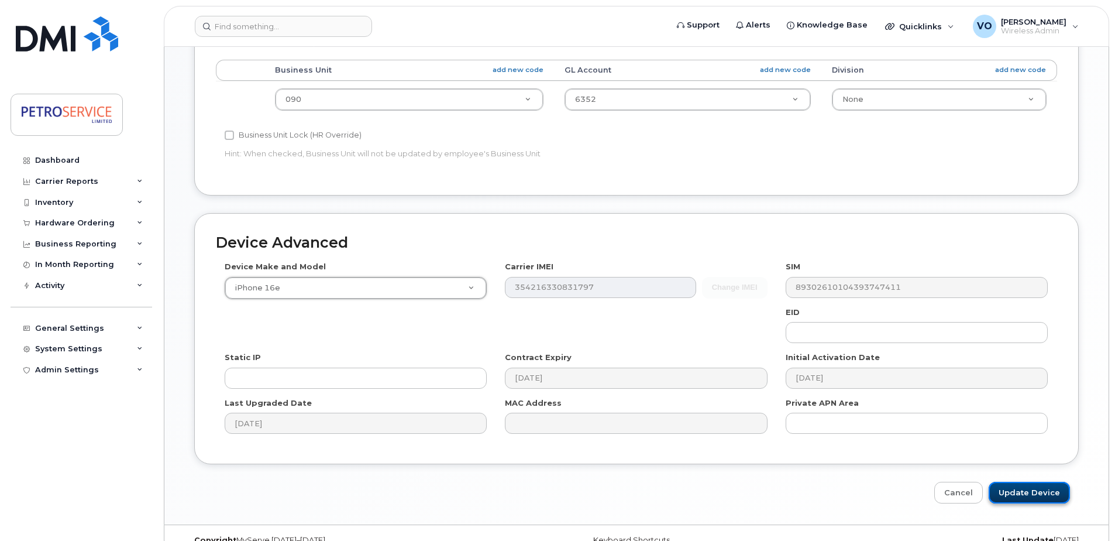
click at [1018, 493] on input "Update Device" at bounding box center [1029, 493] width 81 height 22
type input "Saving..."
